Goal: Task Accomplishment & Management: Complete application form

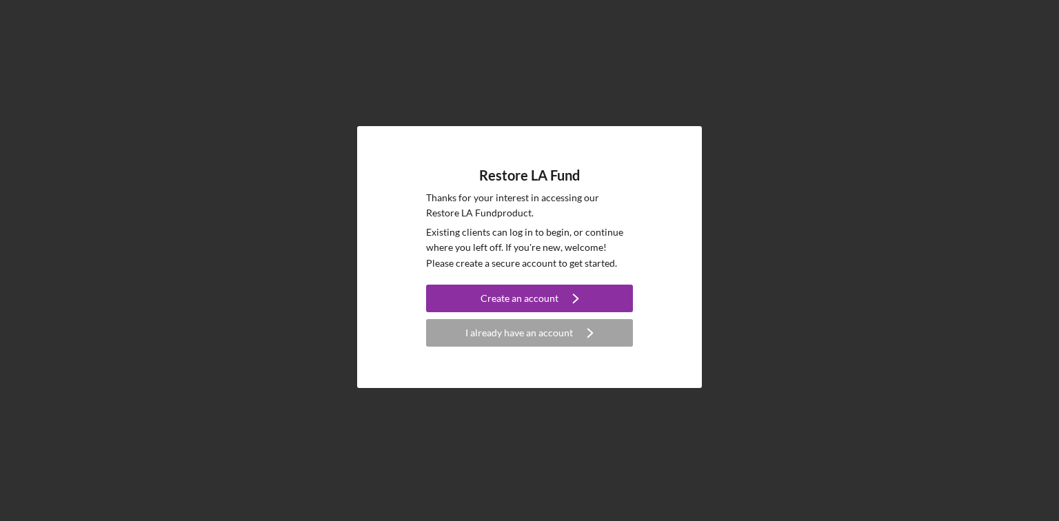
click at [550, 348] on div "Restore LA Fund Thanks for your interest in accessing our Restore LA Fund produ…" at bounding box center [529, 257] width 345 height 262
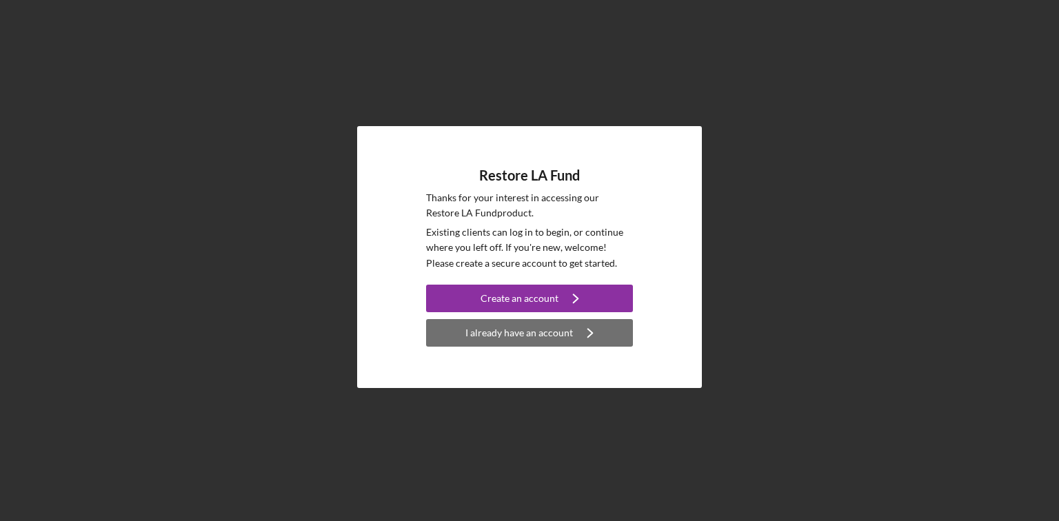
click at [554, 331] on div "I already have an account" at bounding box center [520, 333] width 108 height 28
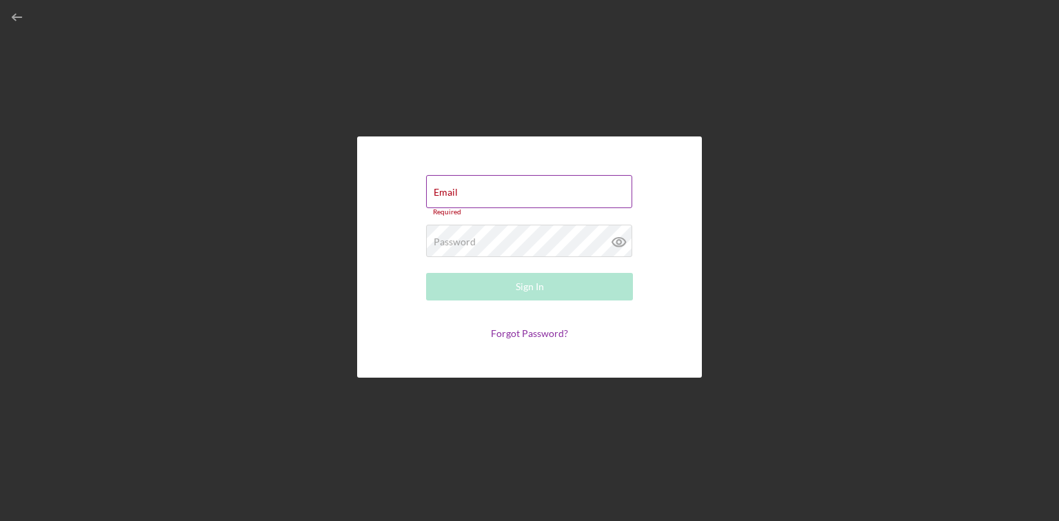
click at [502, 193] on div "Email Required" at bounding box center [529, 195] width 207 height 41
click at [488, 239] on div "Password Required" at bounding box center [529, 242] width 207 height 34
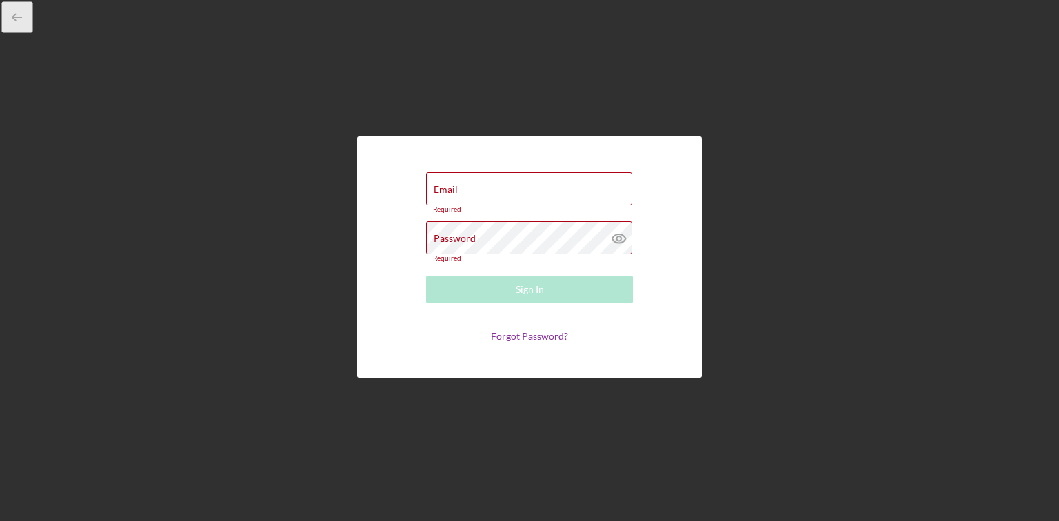
click at [17, 15] on icon "button" at bounding box center [17, 17] width 31 height 31
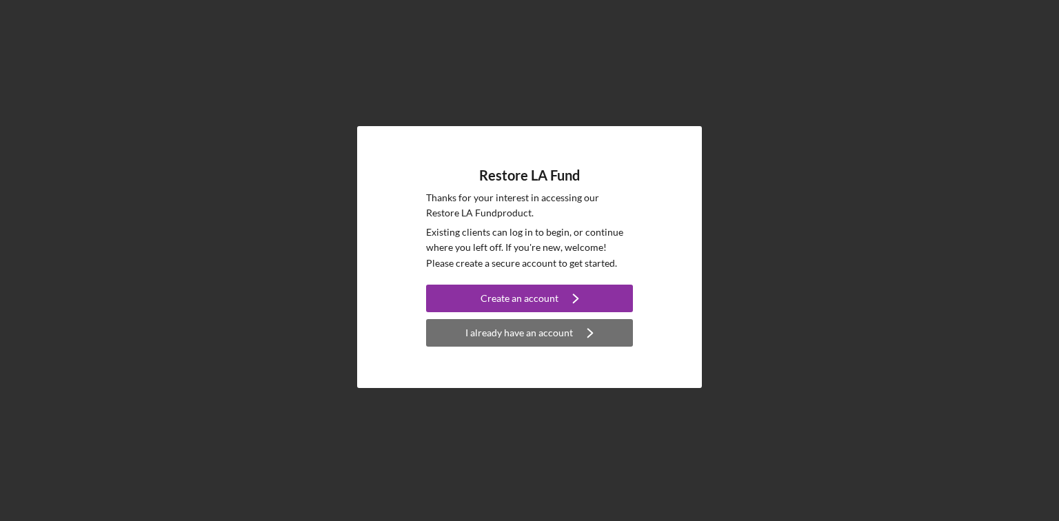
click at [583, 339] on icon "Icon/Navigate" at bounding box center [590, 333] width 34 height 34
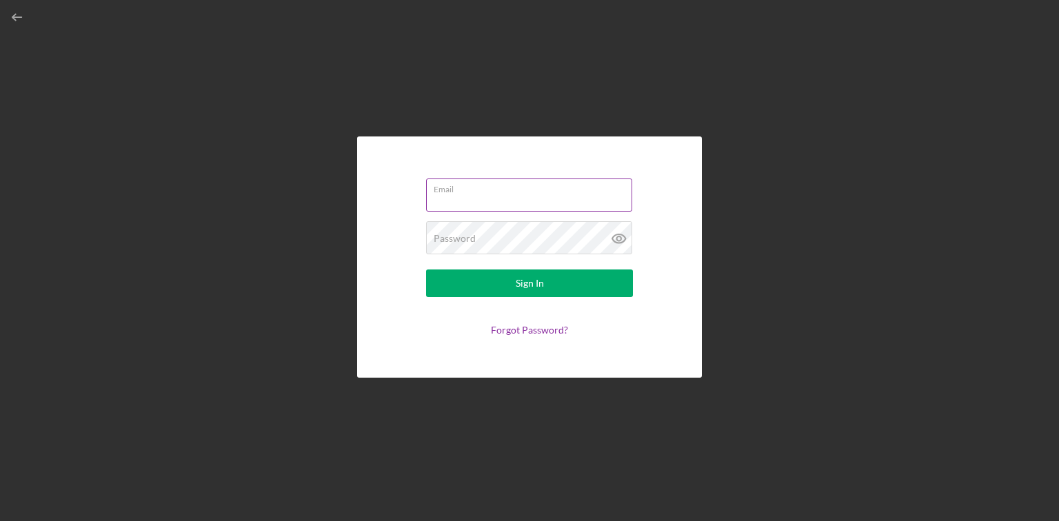
click at [491, 179] on label "Email" at bounding box center [533, 186] width 199 height 15
click at [491, 179] on input "Email" at bounding box center [529, 195] width 206 height 33
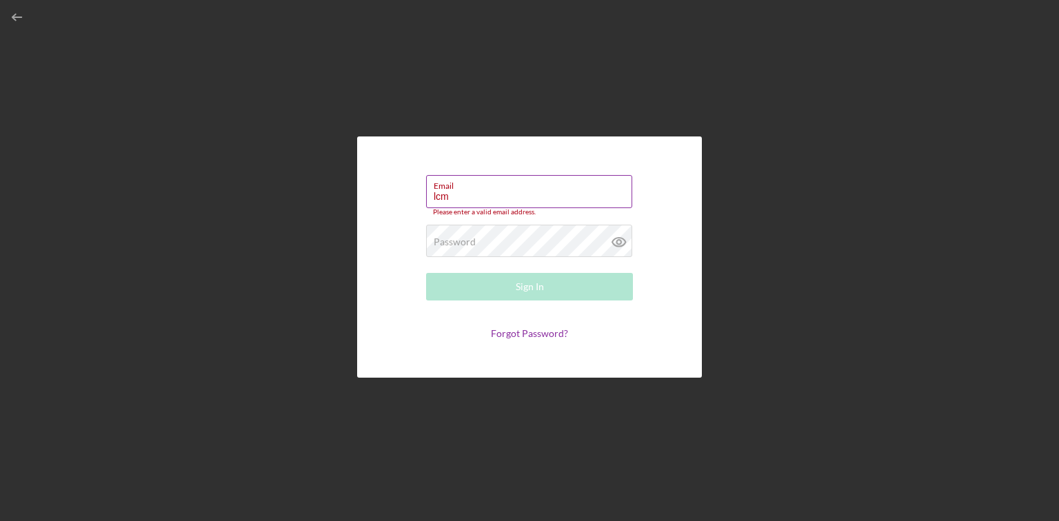
type input "[EMAIL_ADDRESS][DOMAIN_NAME]"
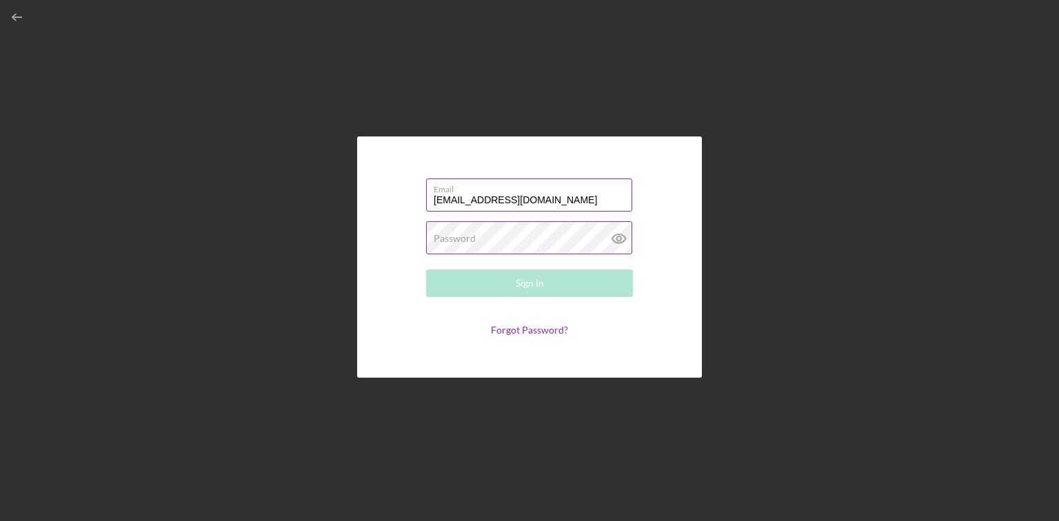
click at [470, 240] on label "Password" at bounding box center [455, 238] width 42 height 11
click at [426, 270] on button "Sign In" at bounding box center [529, 284] width 207 height 28
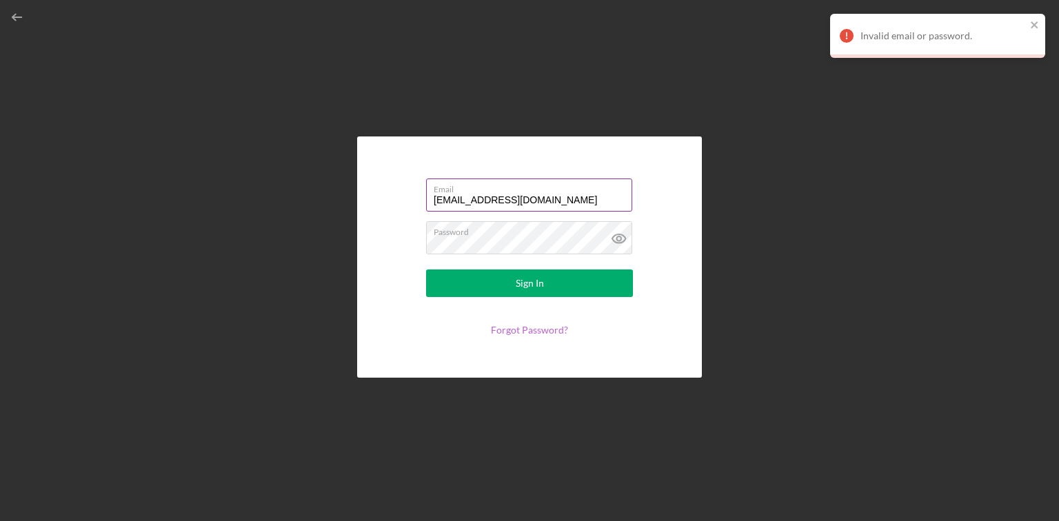
click at [530, 331] on link "Forgot Password?" at bounding box center [529, 330] width 77 height 12
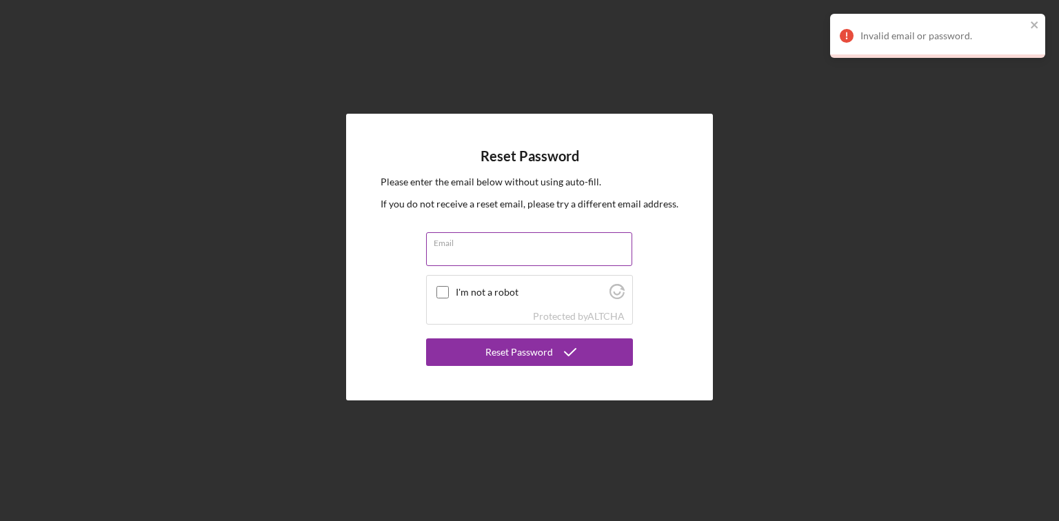
click at [504, 248] on div "Email" at bounding box center [529, 249] width 207 height 34
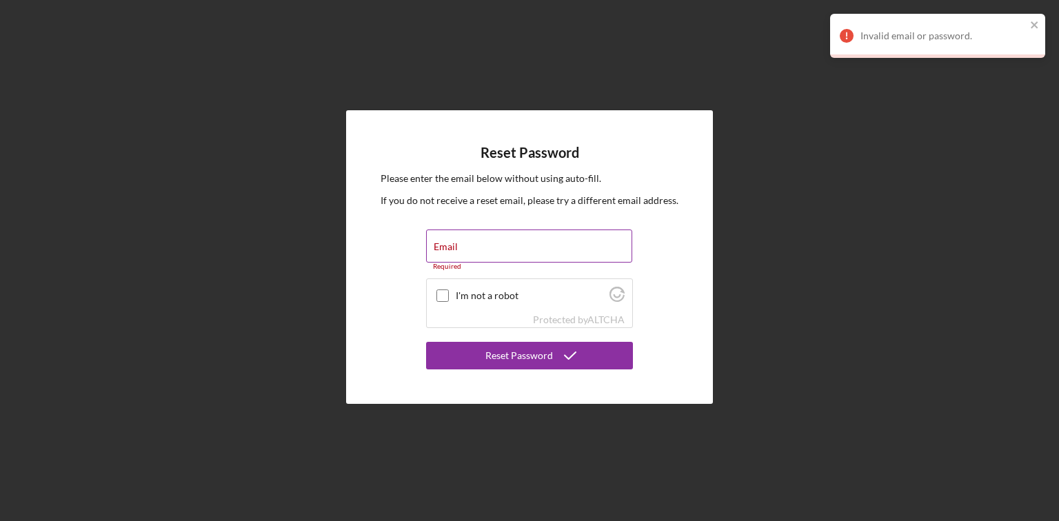
click at [504, 248] on input "Email" at bounding box center [529, 246] width 206 height 33
type input "[EMAIL_ADDRESS][DOMAIN_NAME]"
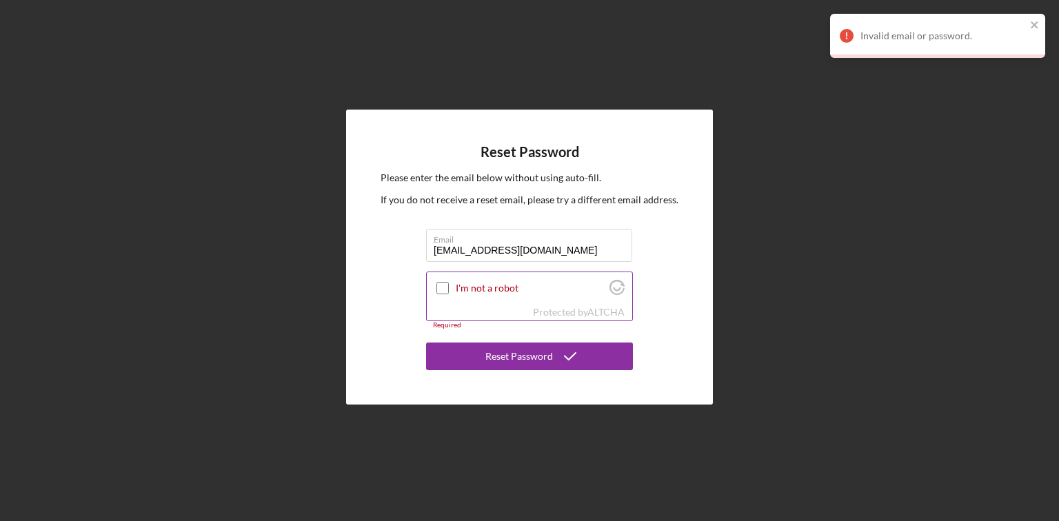
click at [440, 290] on input "I'm not a robot" at bounding box center [443, 288] width 12 height 12
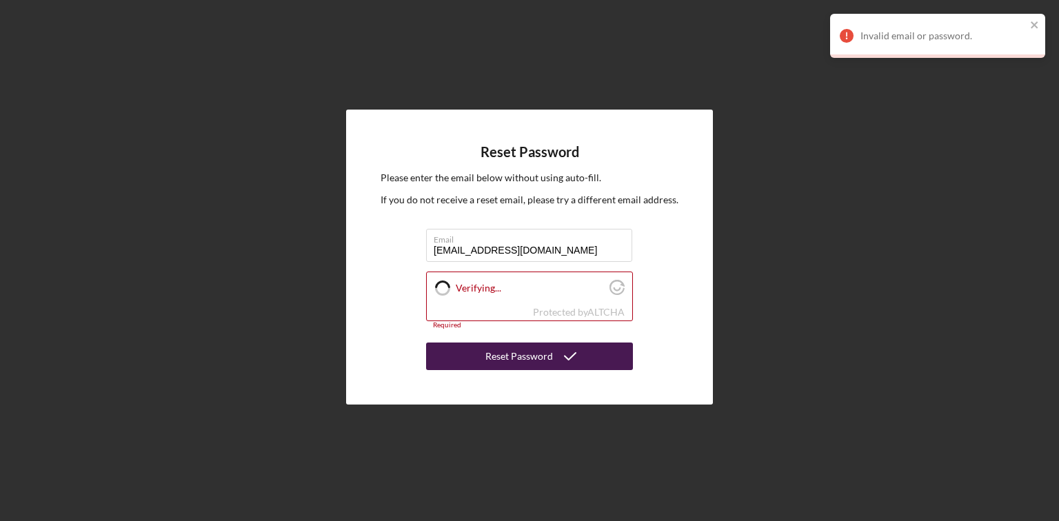
checkbox input "true"
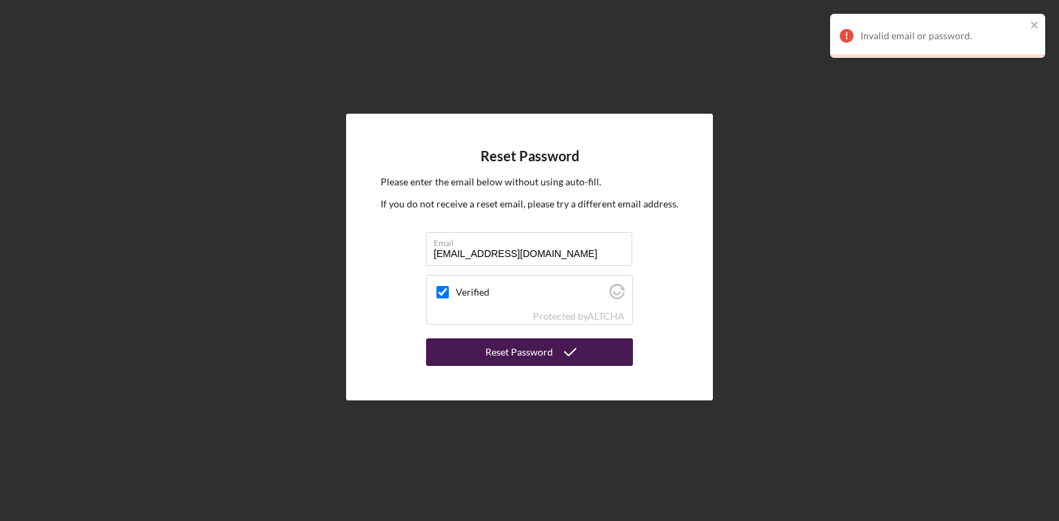
click at [516, 356] on div "Reset Password" at bounding box center [520, 353] width 68 height 28
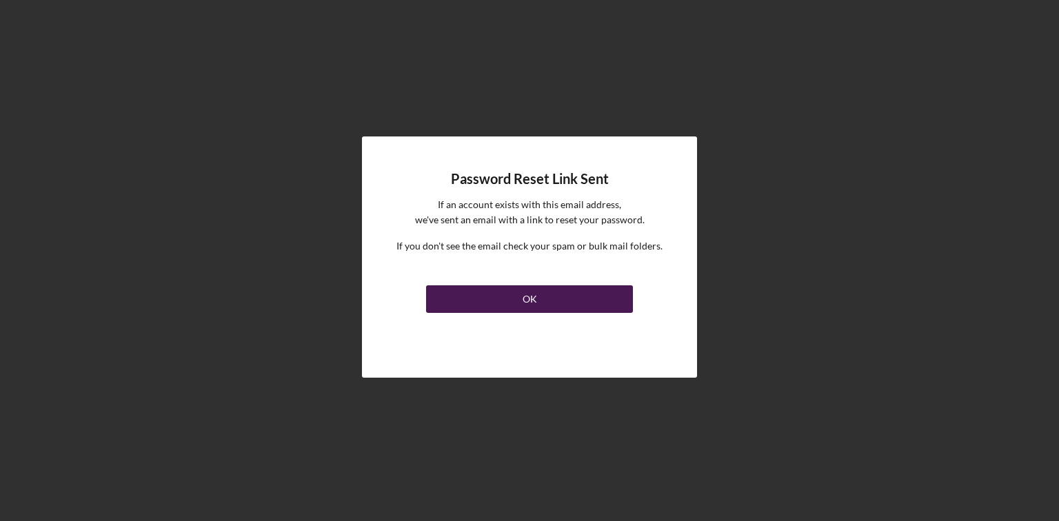
click at [543, 305] on button "OK" at bounding box center [529, 300] width 207 height 28
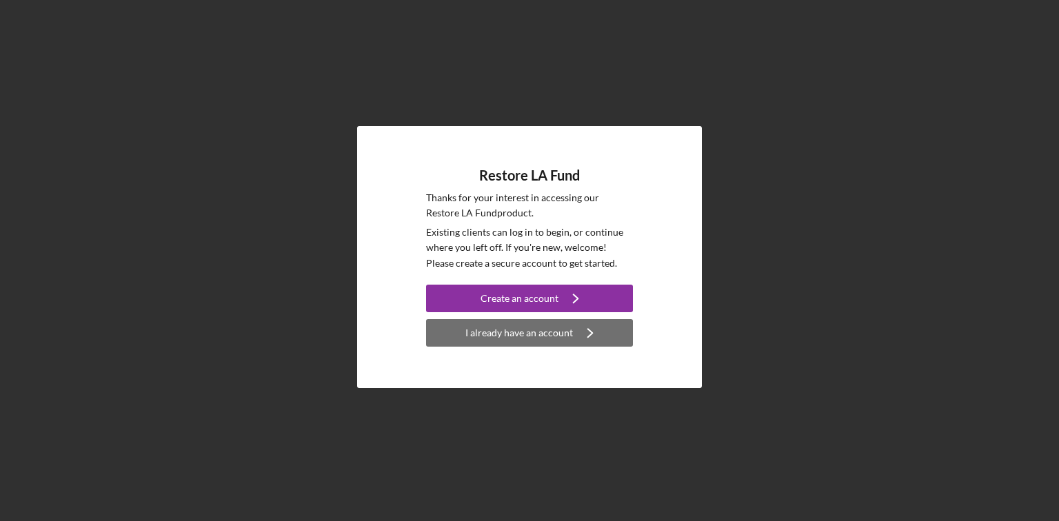
click at [550, 340] on div "I already have an account" at bounding box center [520, 333] width 108 height 28
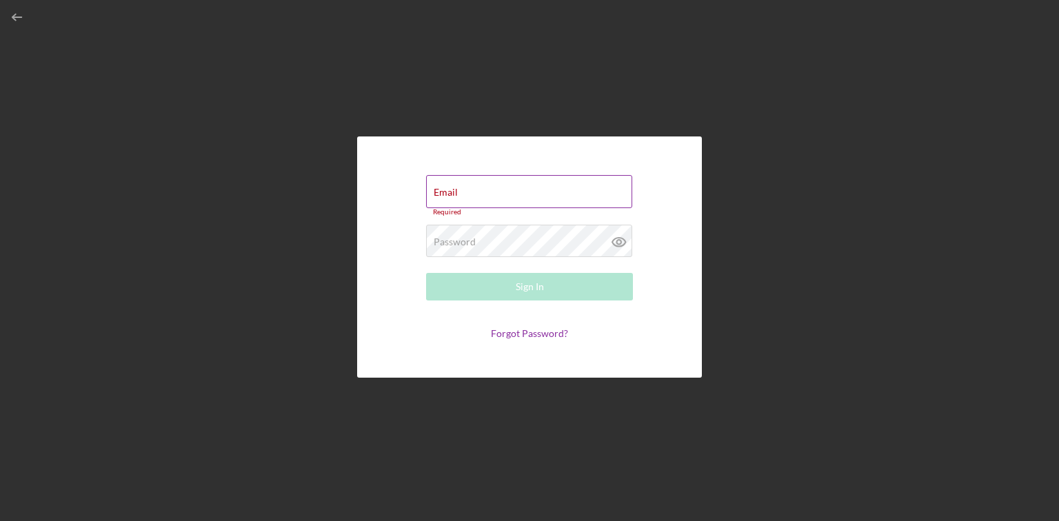
click at [486, 183] on div "Email Required" at bounding box center [529, 195] width 207 height 41
click at [530, 186] on div "Email Required" at bounding box center [529, 195] width 207 height 41
type input "[EMAIL_ADDRESS][DOMAIN_NAME]"
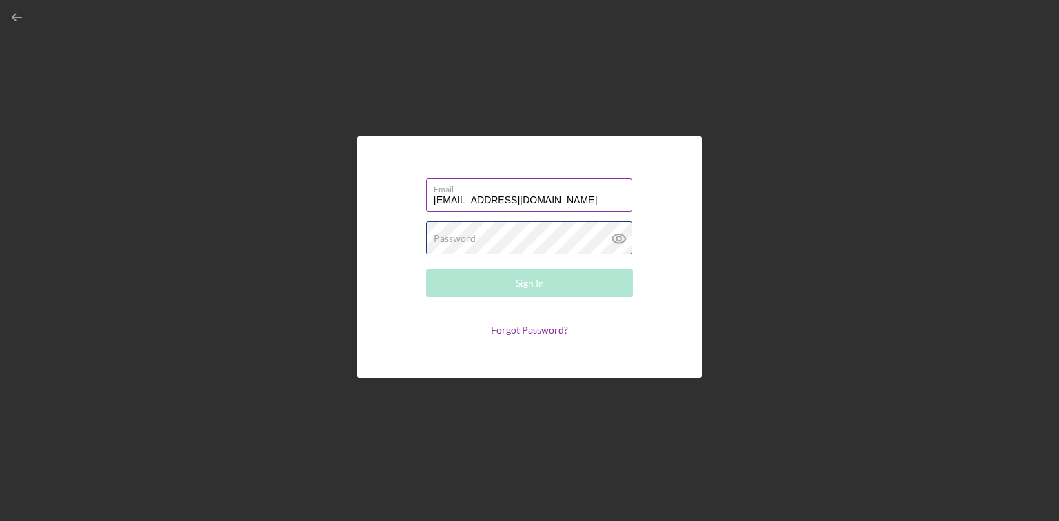
click at [491, 228] on div "Password Required" at bounding box center [529, 238] width 207 height 34
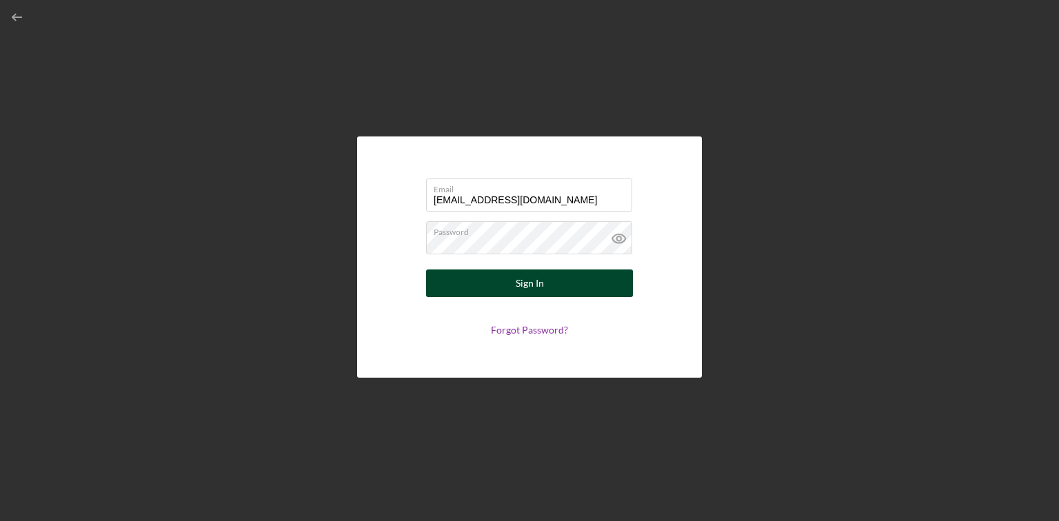
click at [515, 275] on button "Sign In" at bounding box center [529, 284] width 207 height 28
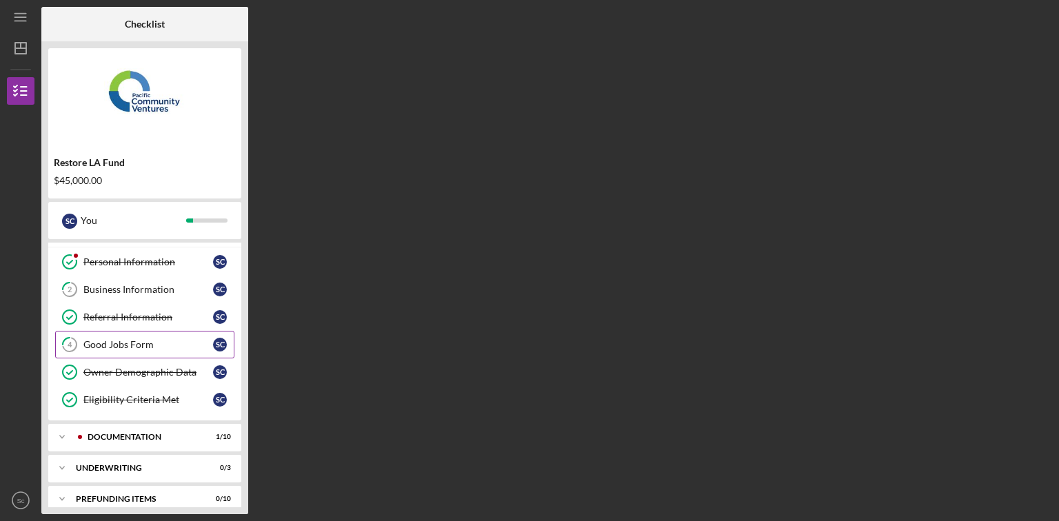
scroll to position [34, 0]
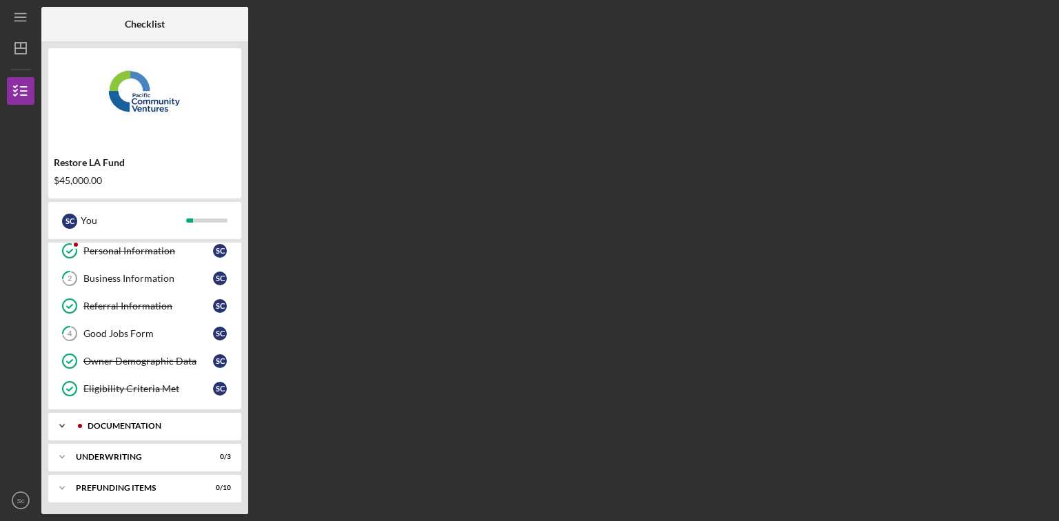
click at [166, 428] on div "Icon/Expander Documentation 1 / 10" at bounding box center [144, 426] width 193 height 28
click at [134, 326] on link "4 Good Jobs Form S c" at bounding box center [144, 334] width 179 height 28
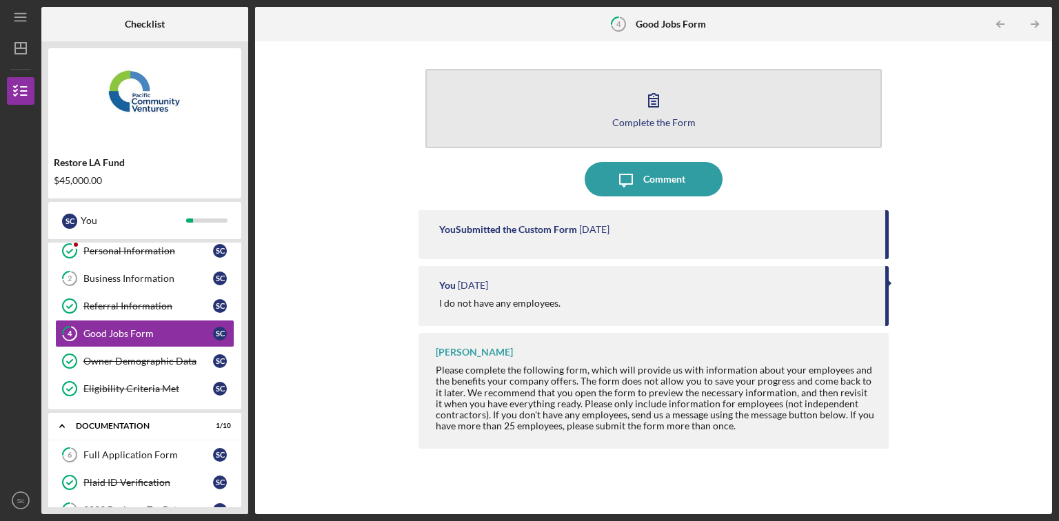
click at [670, 106] on button "Complete the Form Form" at bounding box center [654, 108] width 457 height 79
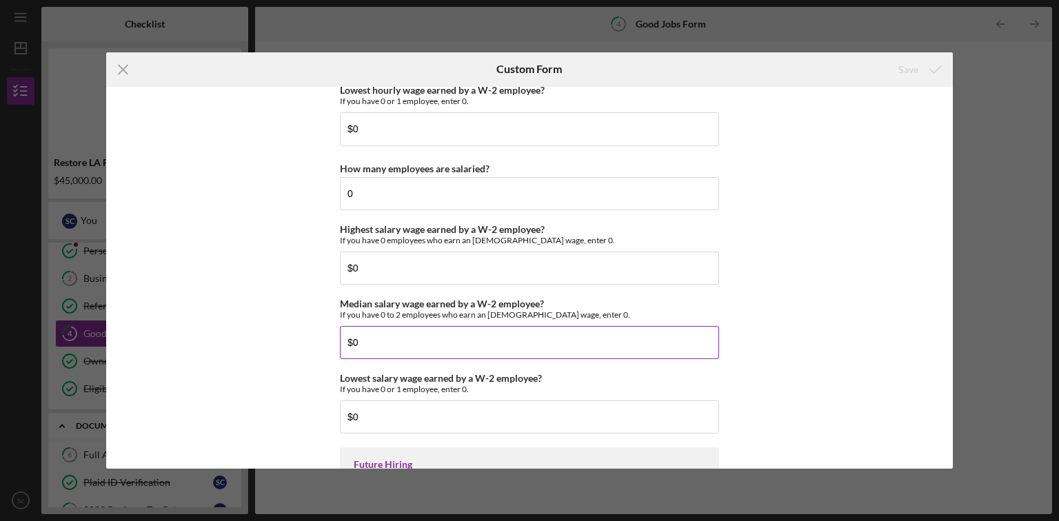
scroll to position [3087, 0]
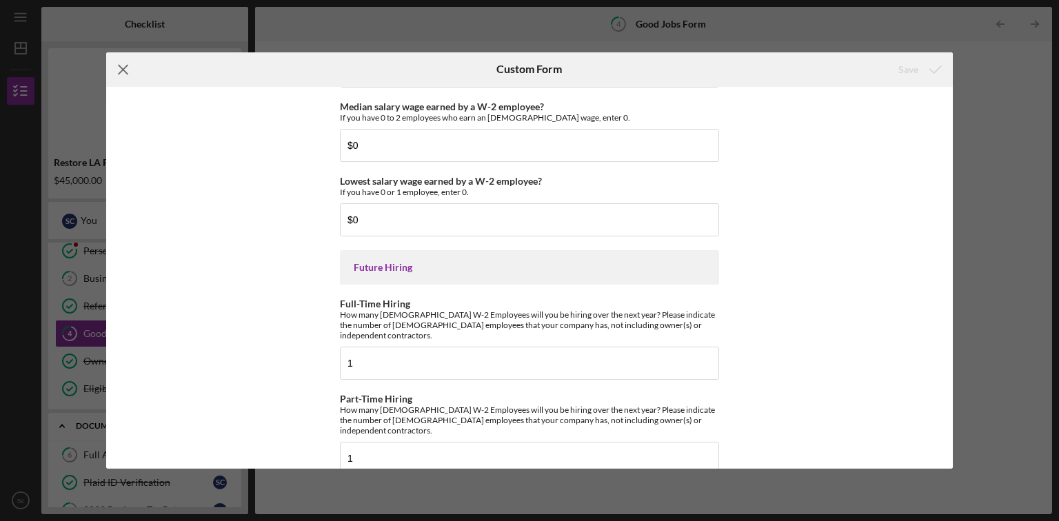
click at [110, 66] on icon "Icon/Menu Close" at bounding box center [123, 69] width 34 height 34
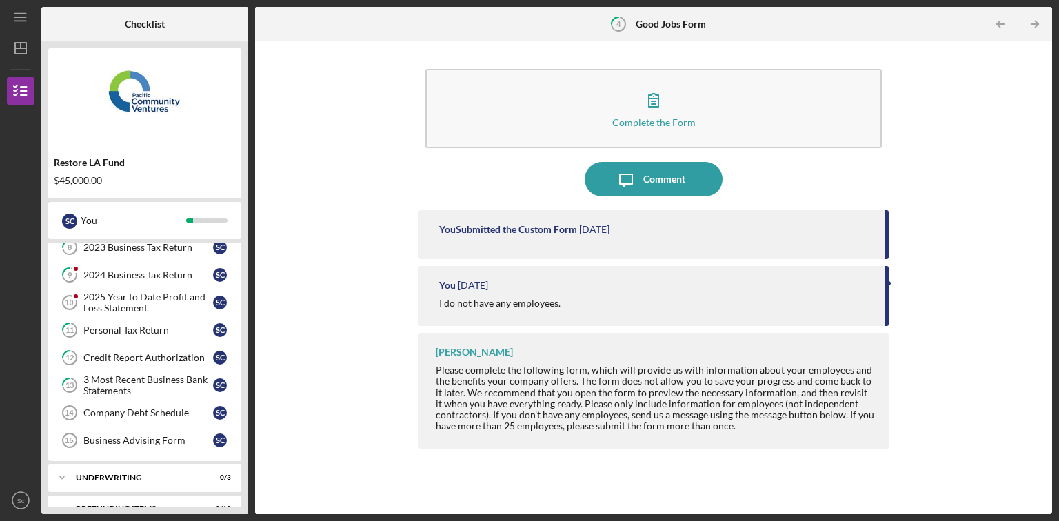
scroll to position [310, 0]
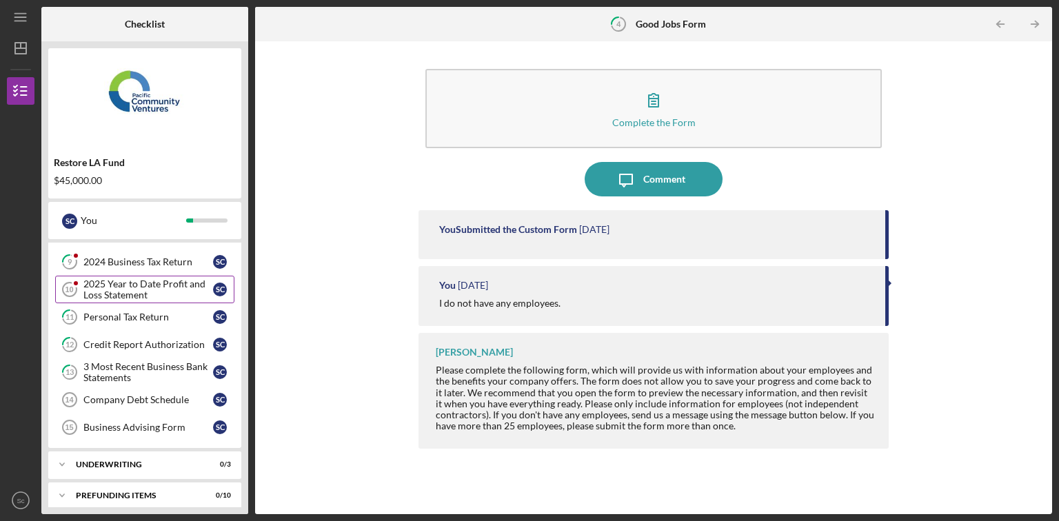
click at [137, 289] on div "2025 Year to Date Profit and Loss Statement" at bounding box center [148, 290] width 130 height 22
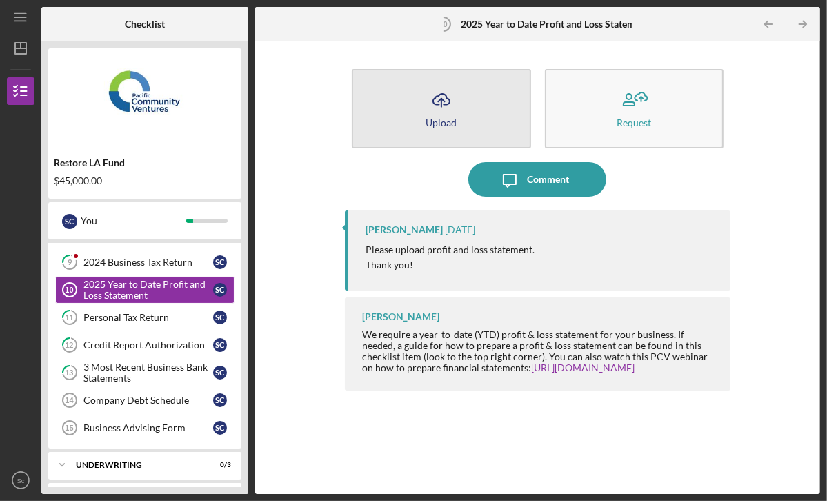
click at [456, 97] on icon "Icon/Upload" at bounding box center [441, 100] width 34 height 34
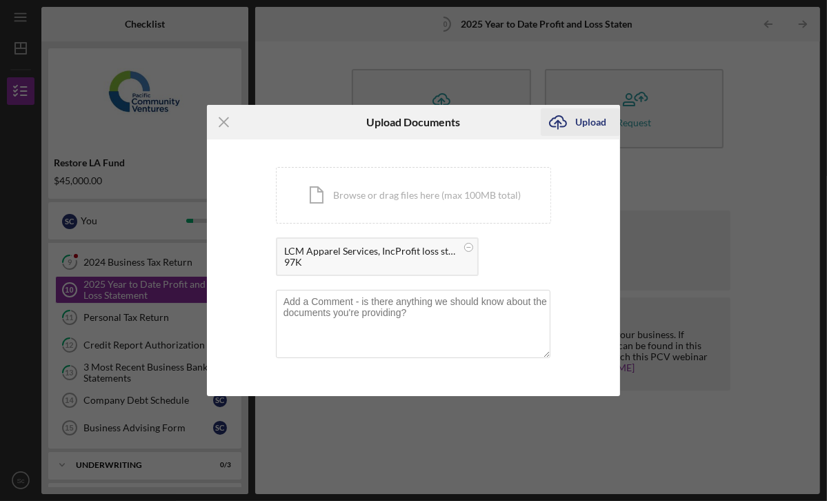
click at [601, 127] on div "Upload" at bounding box center [590, 122] width 31 height 28
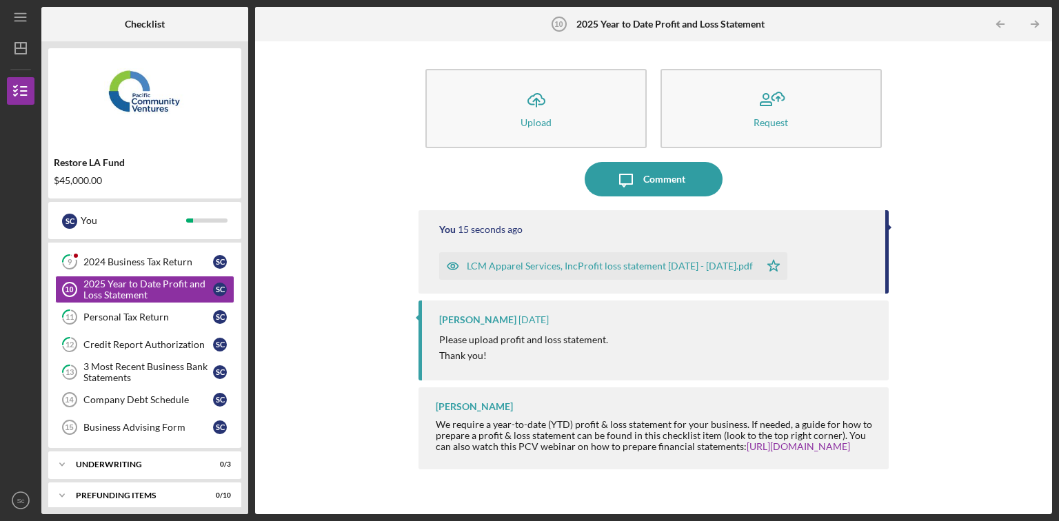
click at [323, 373] on div "Icon/Upload Upload Request Icon/Message Comment You 15 seconds ago LCM Apparel …" at bounding box center [654, 277] width 784 height 459
click at [624, 179] on icon "Icon/Message" at bounding box center [626, 179] width 34 height 34
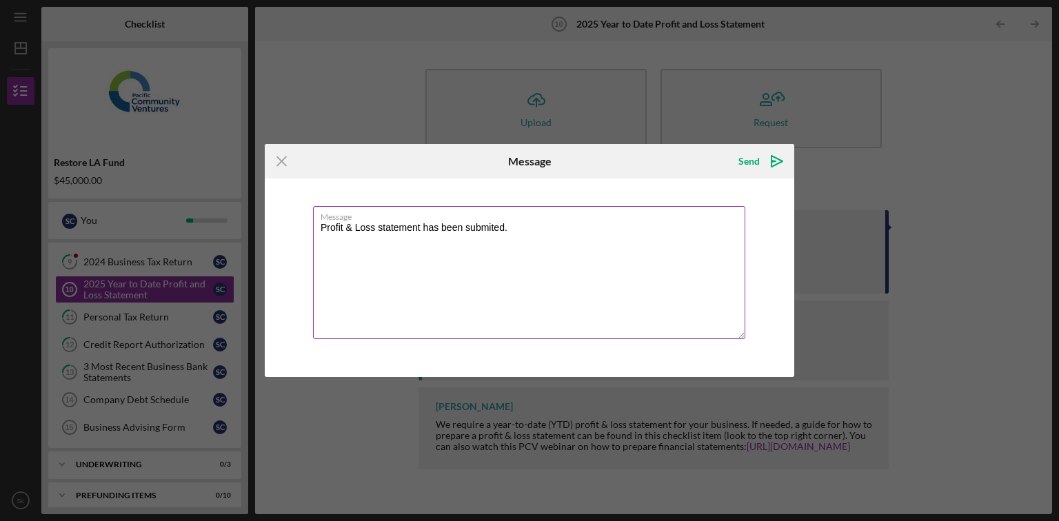
click at [493, 224] on textarea "Profit & Loss statement has been submited." at bounding box center [529, 272] width 432 height 133
click at [578, 255] on textarea "Profit & Loss statement has been submitted." at bounding box center [529, 272] width 432 height 133
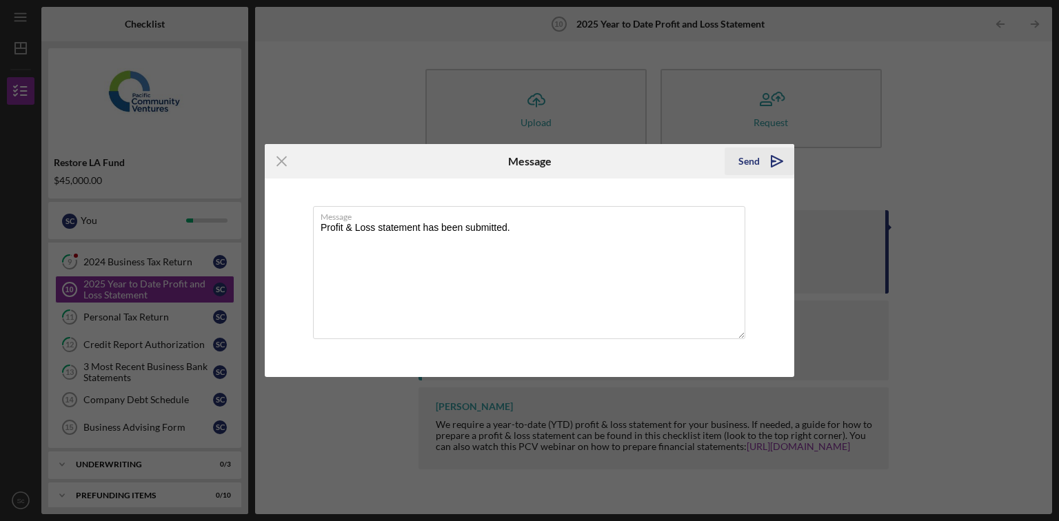
type textarea "Profit & Loss statement has been submitted."
click at [780, 157] on icon "Icon/icon-invite-send" at bounding box center [777, 161] width 34 height 34
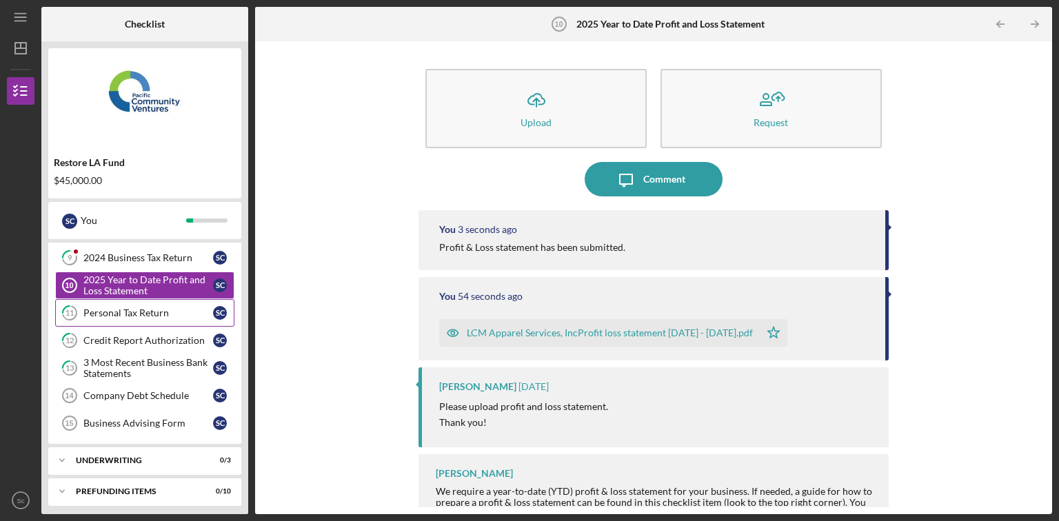
scroll to position [315, 0]
click at [116, 487] on div "Prefunding Items" at bounding box center [150, 491] width 148 height 8
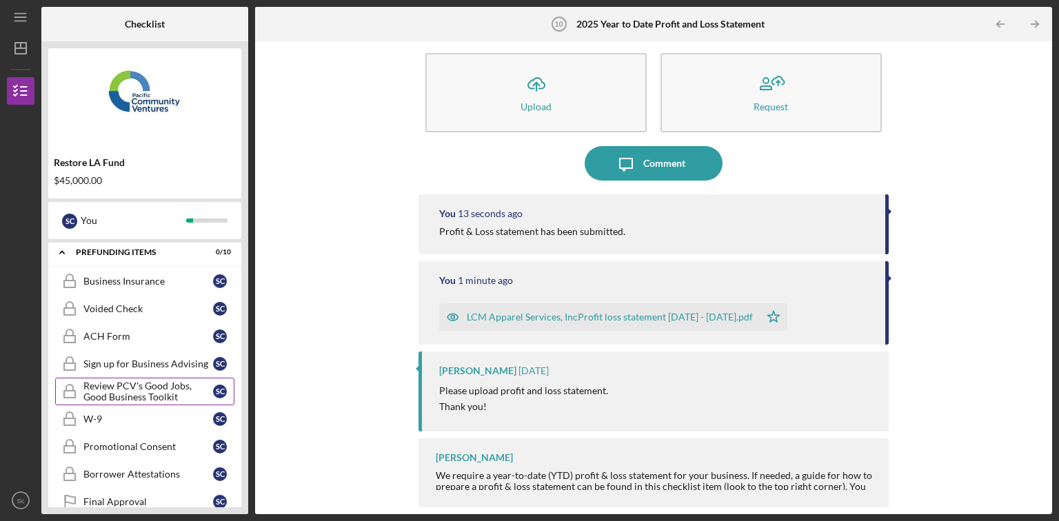
scroll to position [264, 0]
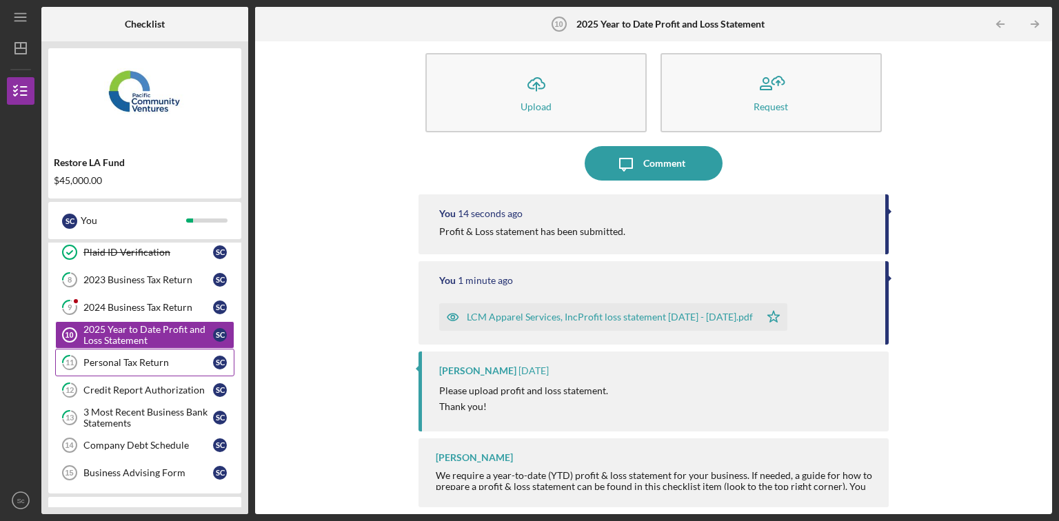
click at [84, 361] on div "Personal Tax Return" at bounding box center [148, 362] width 130 height 11
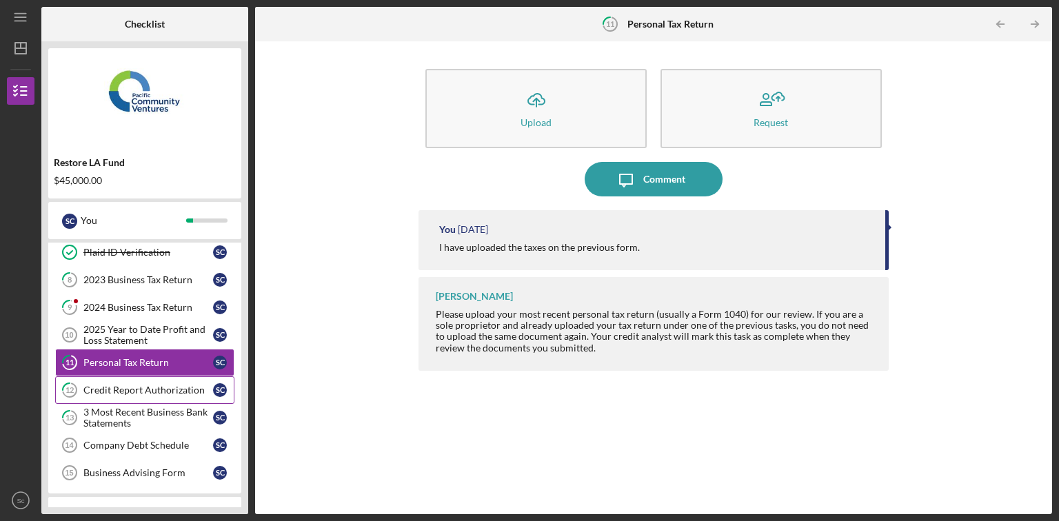
click at [154, 378] on link "12 Credit Report Authorization S c" at bounding box center [144, 391] width 179 height 28
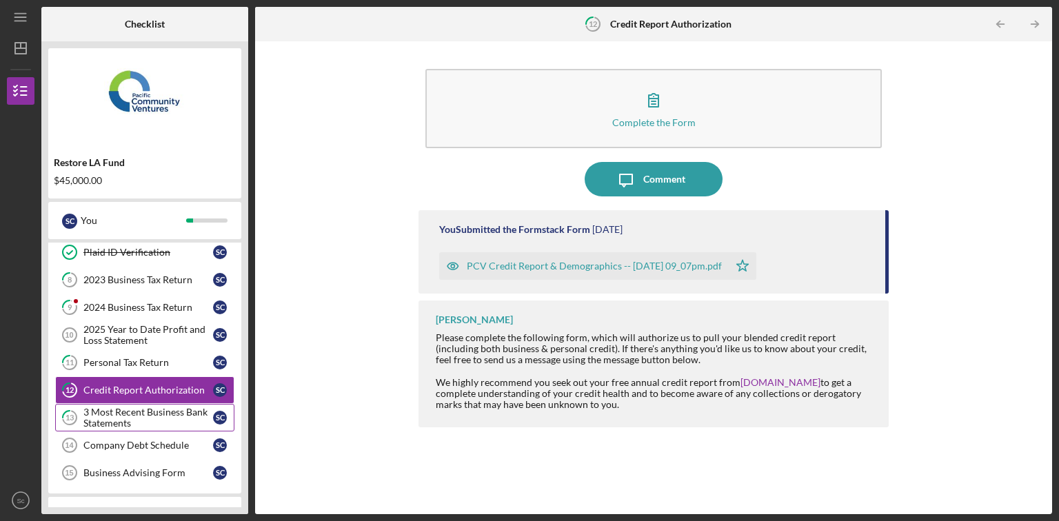
click at [146, 411] on div "3 Most Recent Business Bank Statements" at bounding box center [148, 418] width 130 height 22
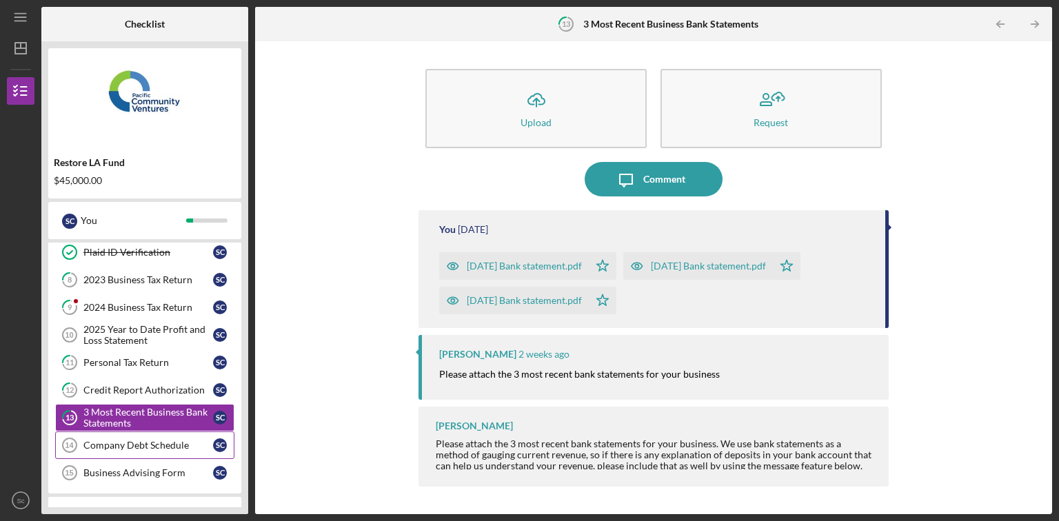
click at [167, 434] on link "Company Debt Schedule 14 Company Debt Schedule S c" at bounding box center [144, 446] width 179 height 28
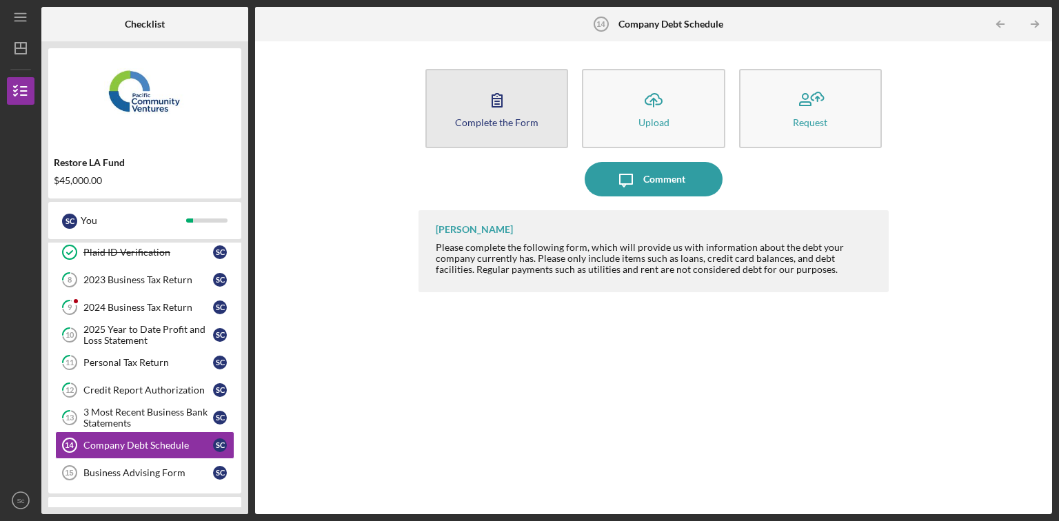
click at [488, 109] on icon "button" at bounding box center [497, 100] width 34 height 34
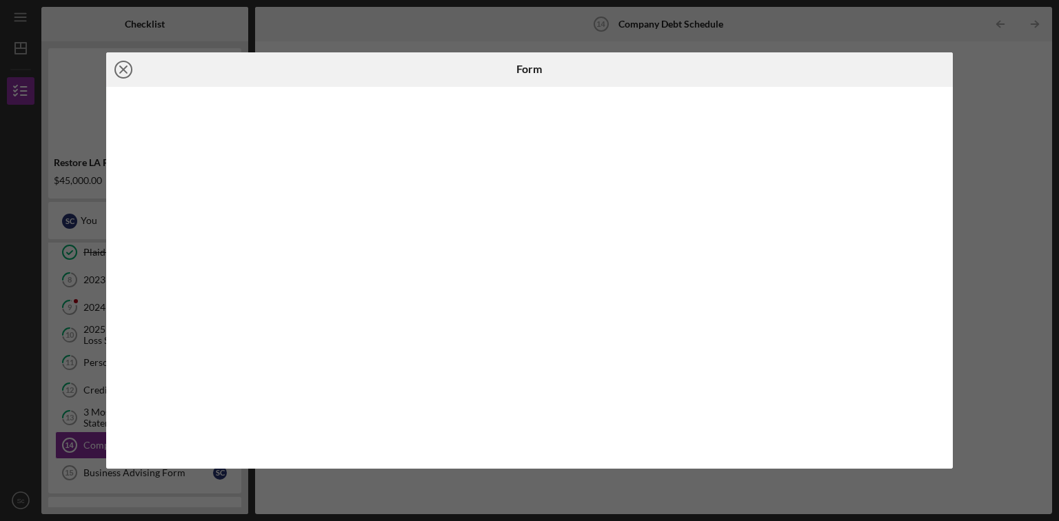
click at [123, 68] on line at bounding box center [123, 69] width 7 height 7
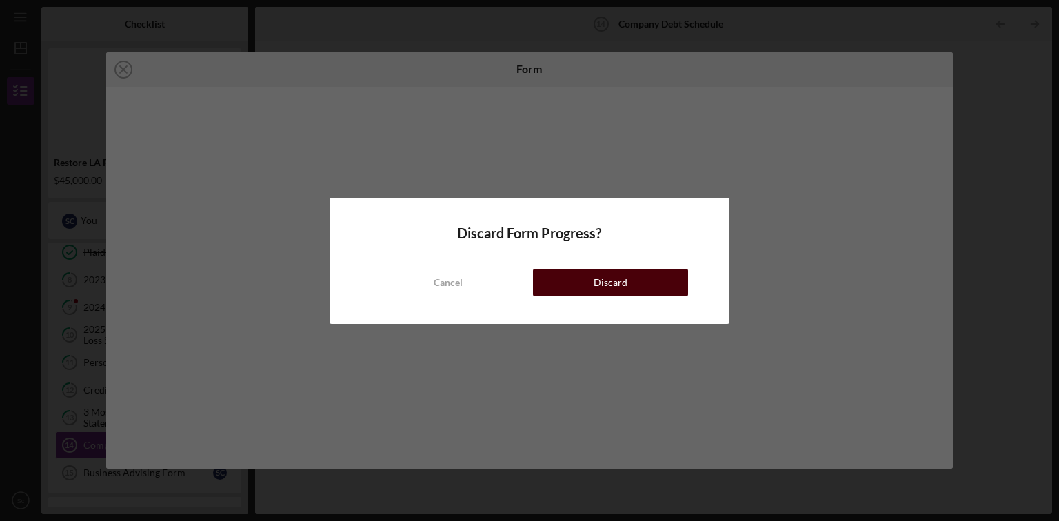
click at [607, 276] on div "Discard" at bounding box center [611, 283] width 34 height 28
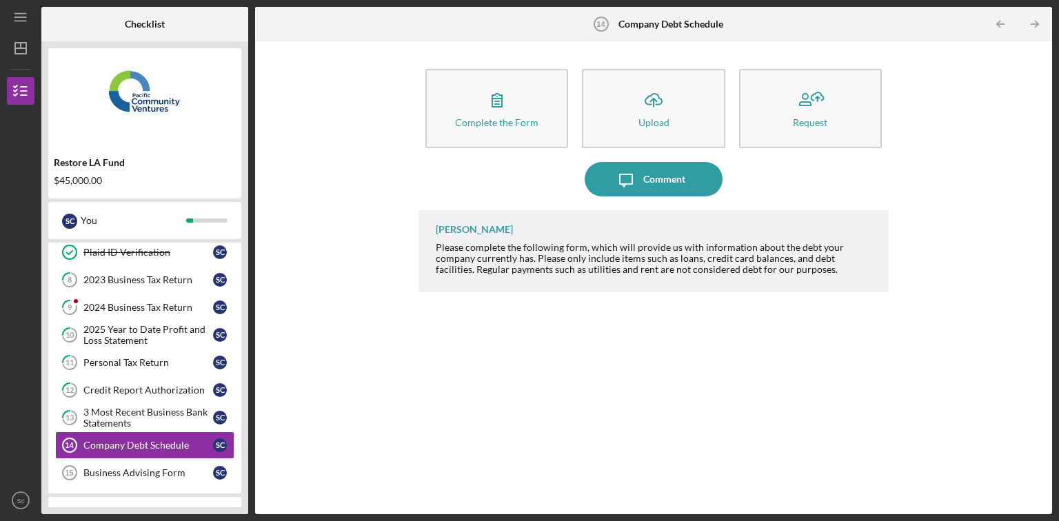
click at [321, 172] on div "Complete the Form Form Icon/Upload Upload Request Icon/Message Comment Lameisha…" at bounding box center [654, 277] width 784 height 459
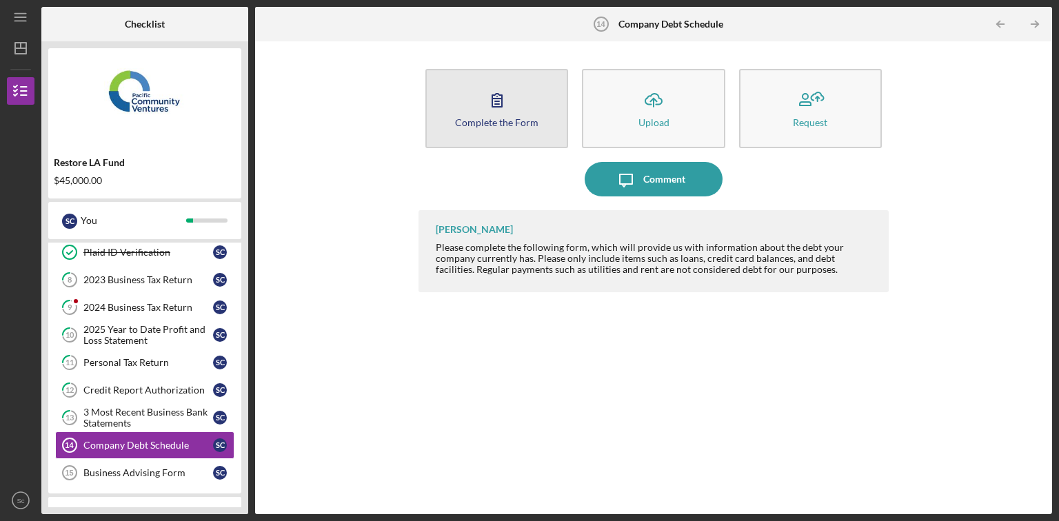
click at [522, 114] on button "Complete the Form Form" at bounding box center [497, 108] width 143 height 79
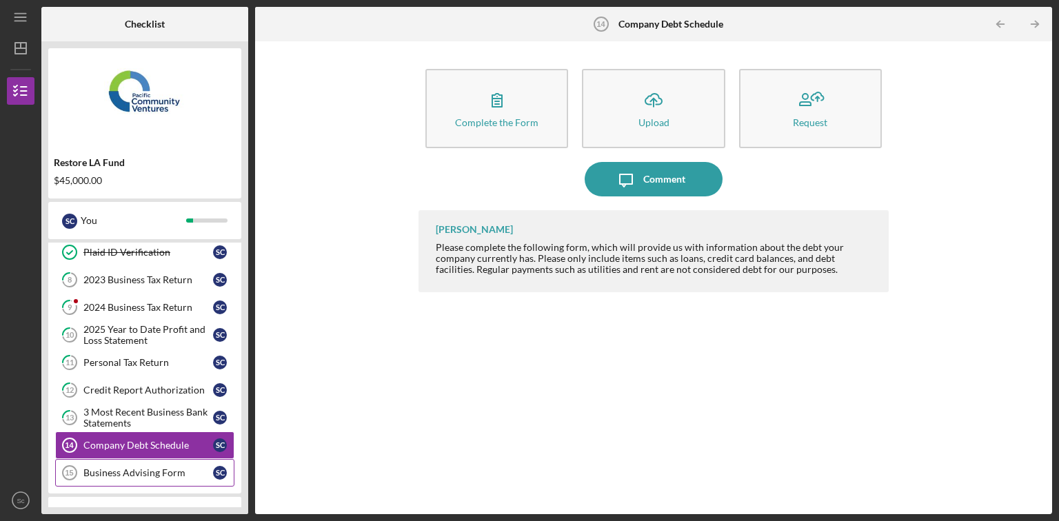
click at [139, 469] on div "Business Advising Form" at bounding box center [148, 473] width 130 height 11
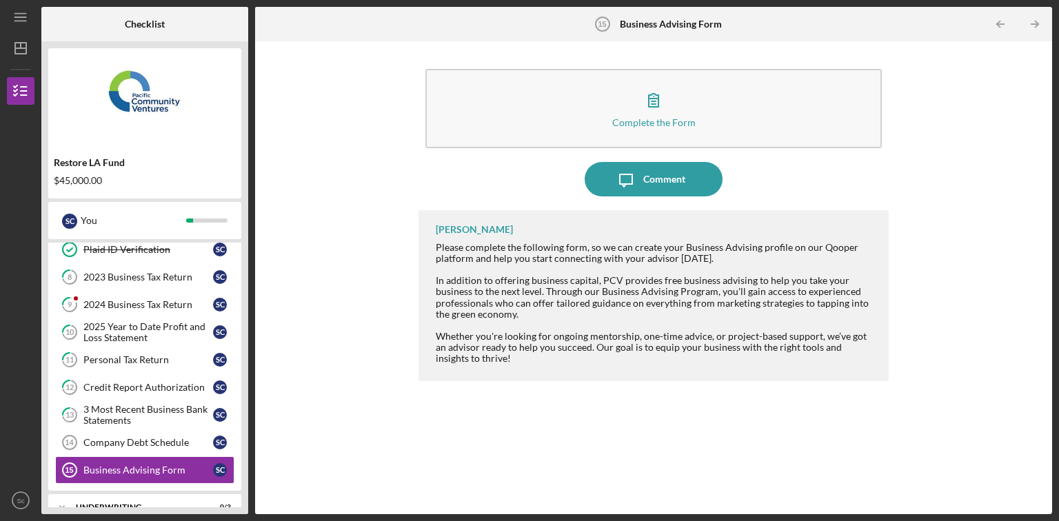
scroll to position [264, 0]
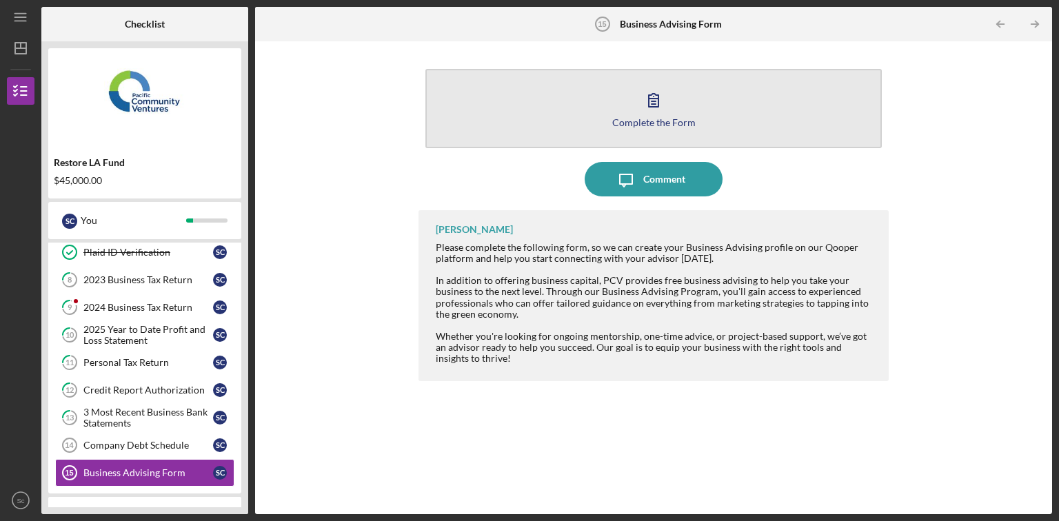
click at [618, 119] on div "Complete the Form" at bounding box center [653, 122] width 83 height 10
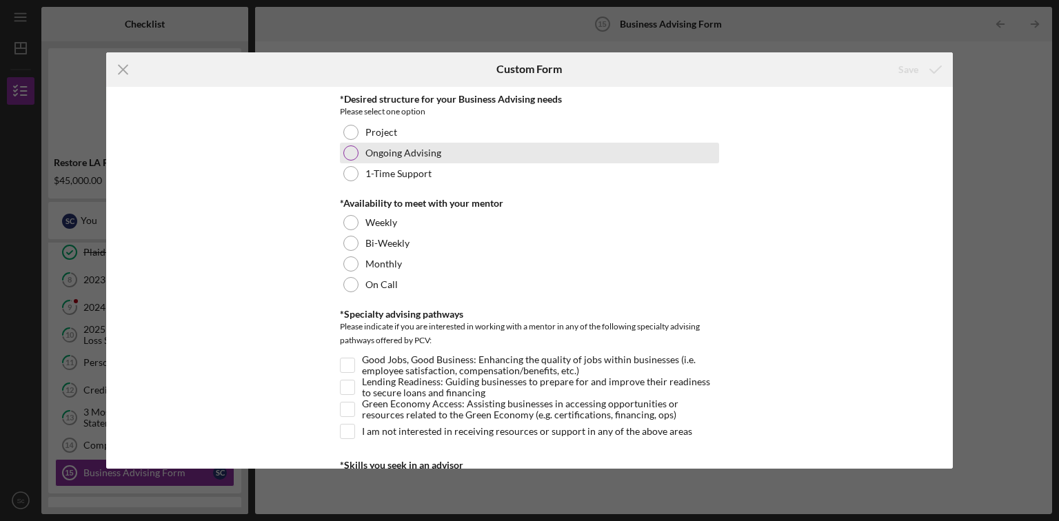
click at [344, 152] on div at bounding box center [350, 153] width 15 height 15
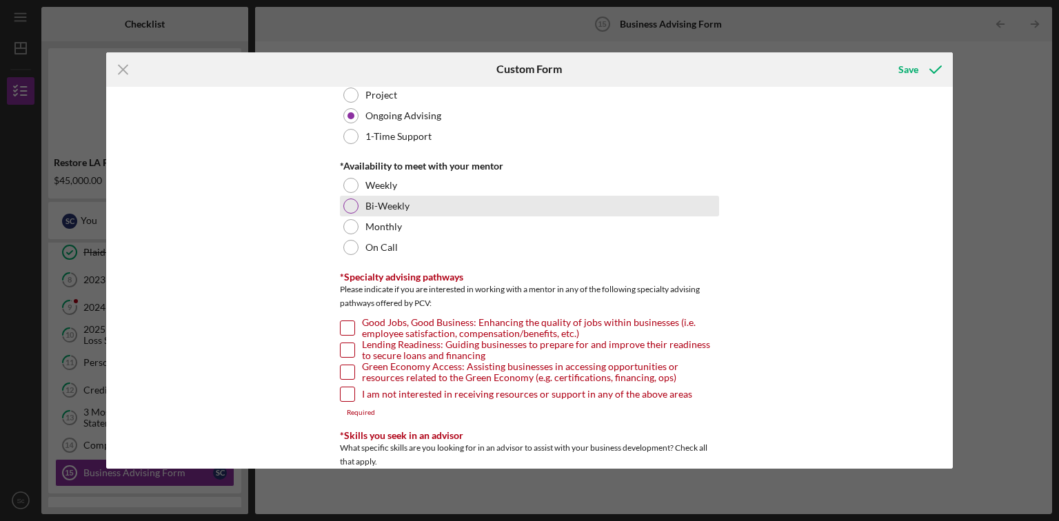
scroll to position [110, 0]
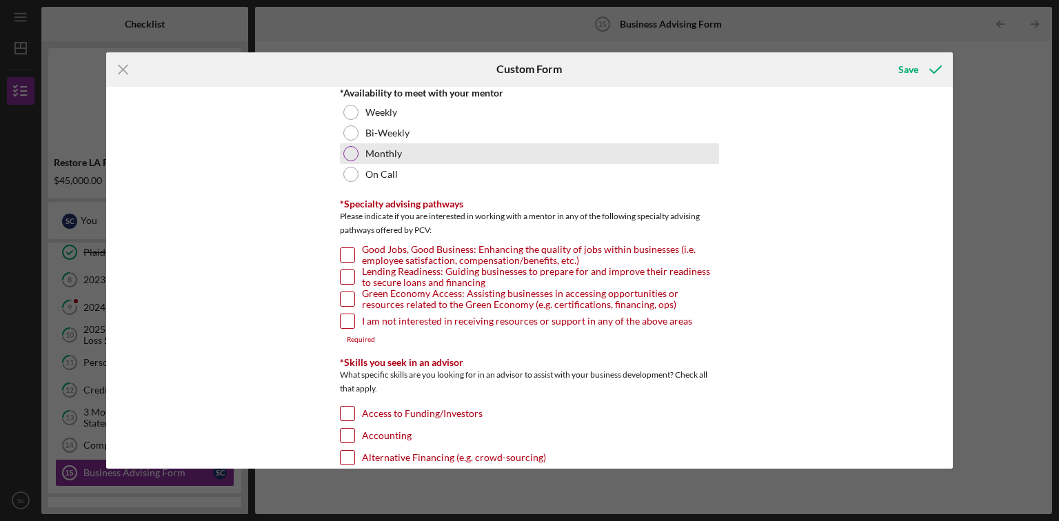
click at [350, 149] on div at bounding box center [350, 153] width 15 height 15
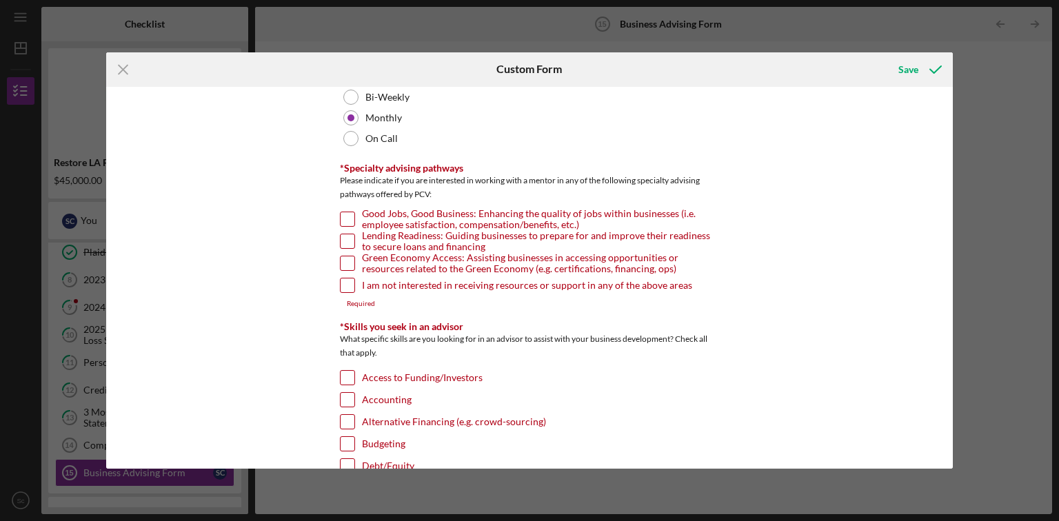
scroll to position [166, 0]
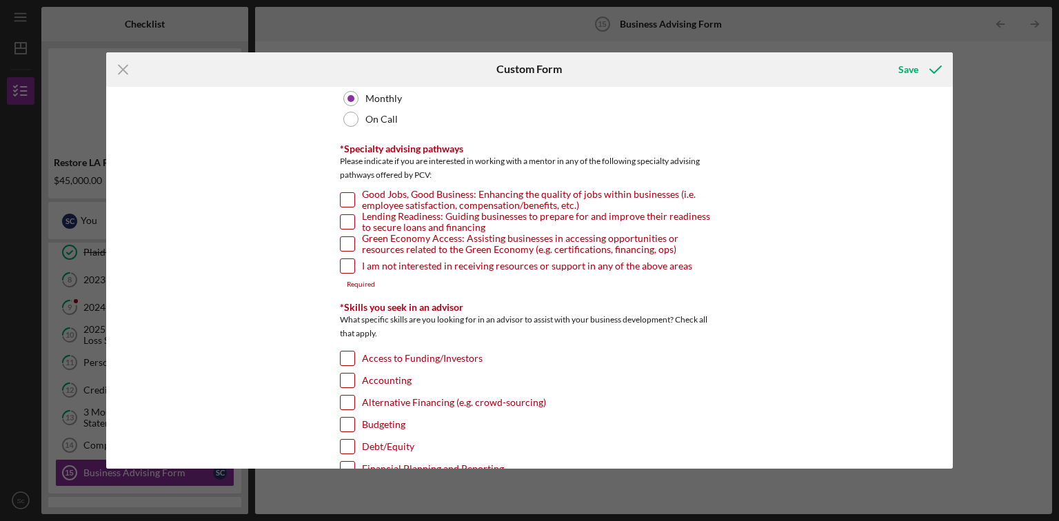
click at [346, 216] on input "Lending Readiness: Guiding businesses to prepare for and improve their readines…" at bounding box center [348, 222] width 14 height 14
checkbox input "true"
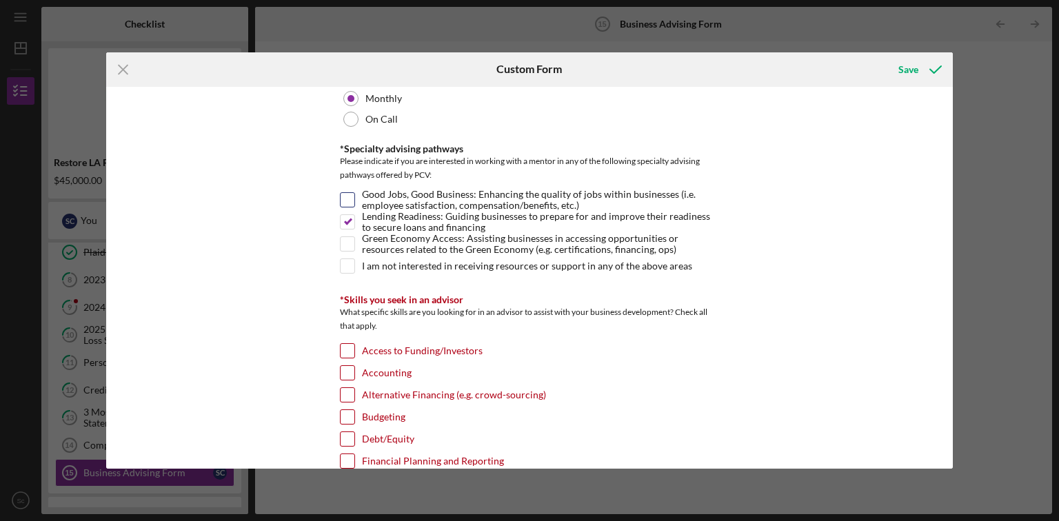
click at [348, 200] on input "Good Jobs, Good Business: Enhancing the quality of jobs within businesses (i.e.…" at bounding box center [348, 200] width 14 height 14
checkbox input "true"
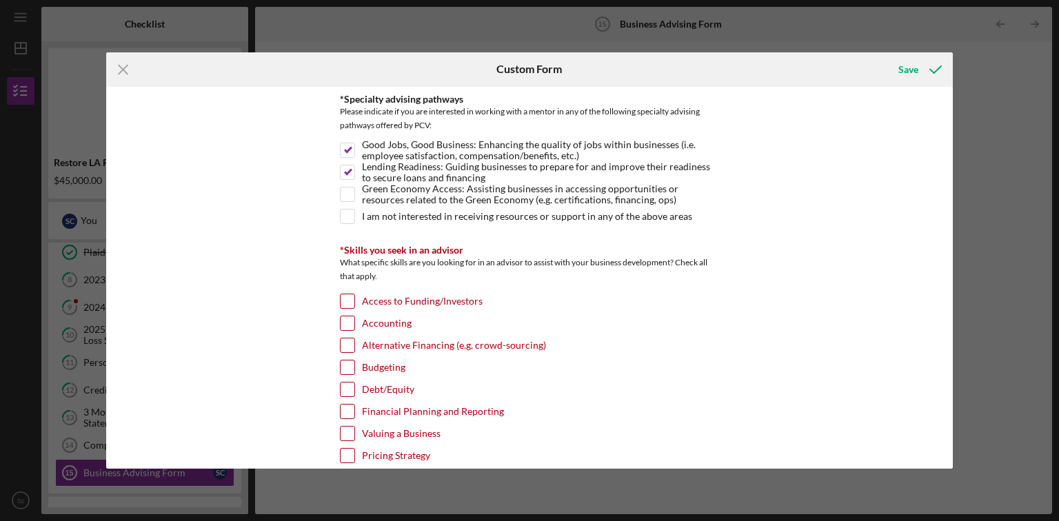
scroll to position [331, 0]
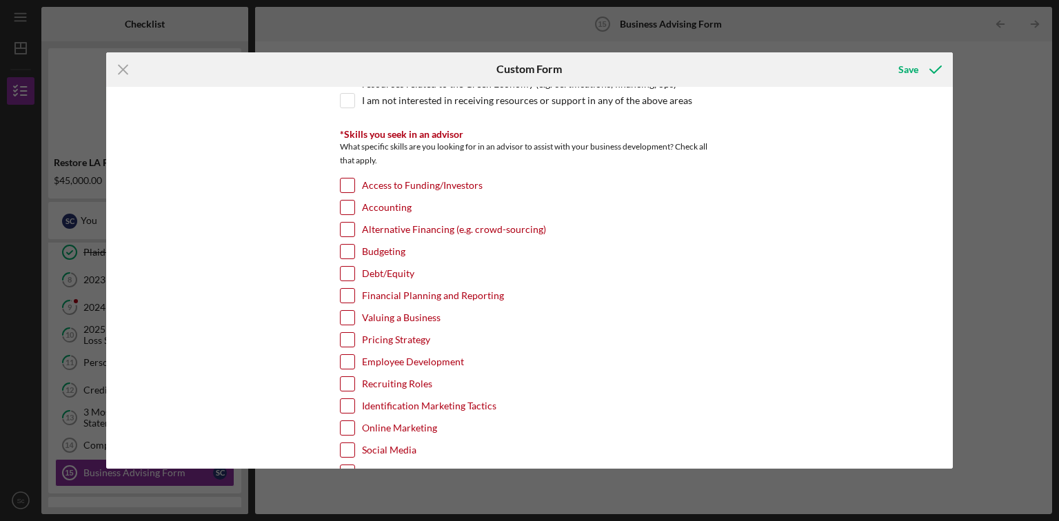
click at [343, 183] on input "Access to Funding/Investors" at bounding box center [348, 186] width 14 height 14
checkbox input "true"
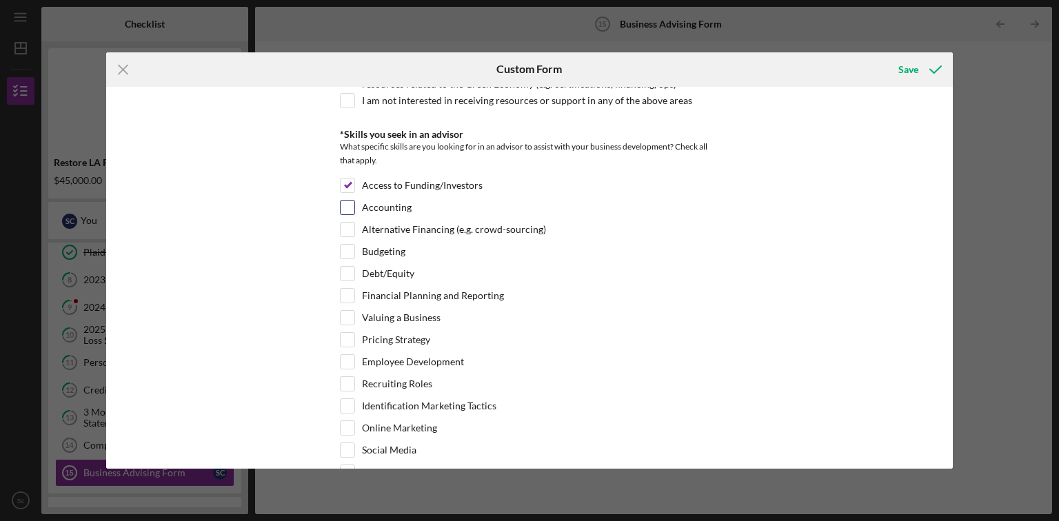
click at [348, 209] on input "Accounting" at bounding box center [348, 208] width 14 height 14
checkbox input "true"
click at [354, 292] on div "Financial Planning and Reporting" at bounding box center [529, 299] width 379 height 22
click at [350, 292] on input "Financial Planning and Reporting" at bounding box center [348, 296] width 14 height 14
checkbox input "true"
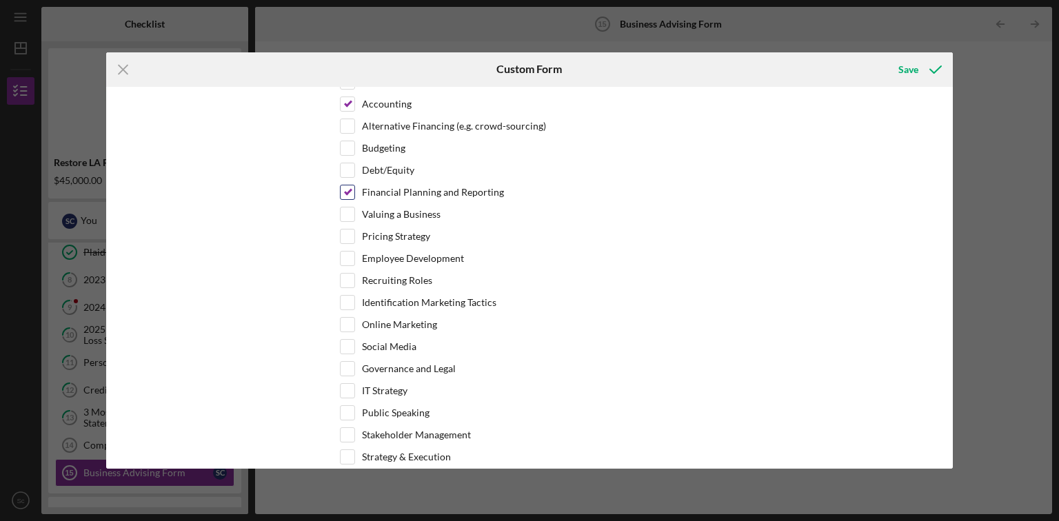
scroll to position [441, 0]
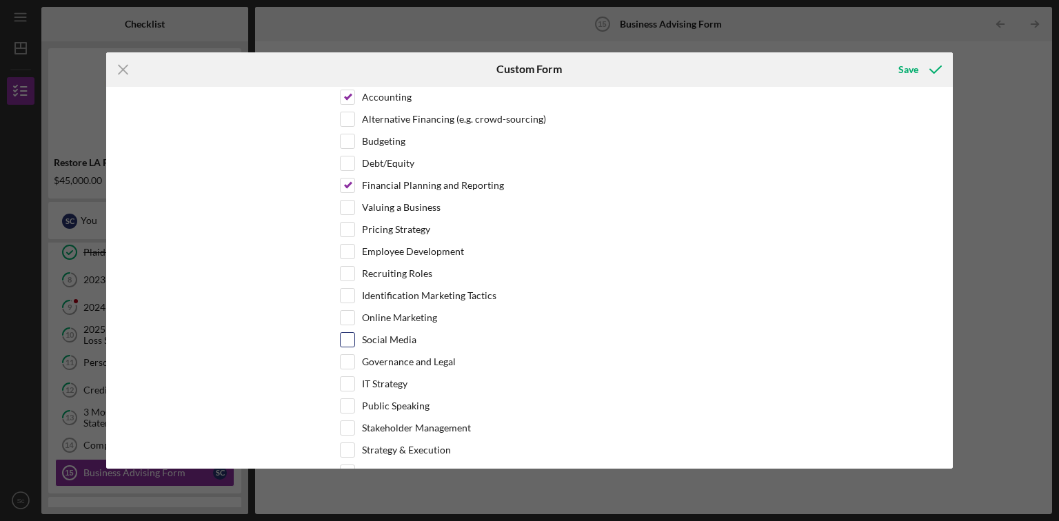
click at [348, 337] on input "Social Media" at bounding box center [348, 340] width 14 height 14
checkbox input "true"
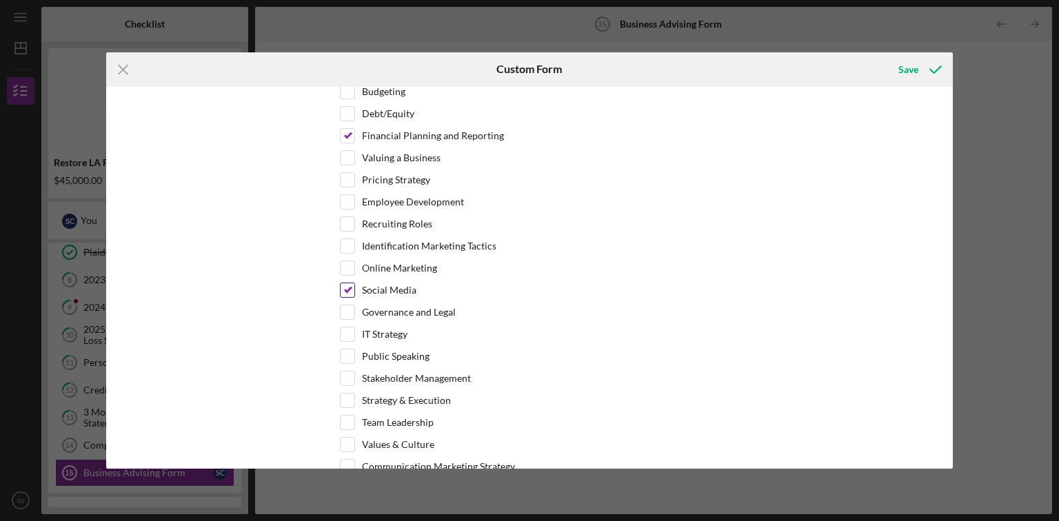
scroll to position [552, 0]
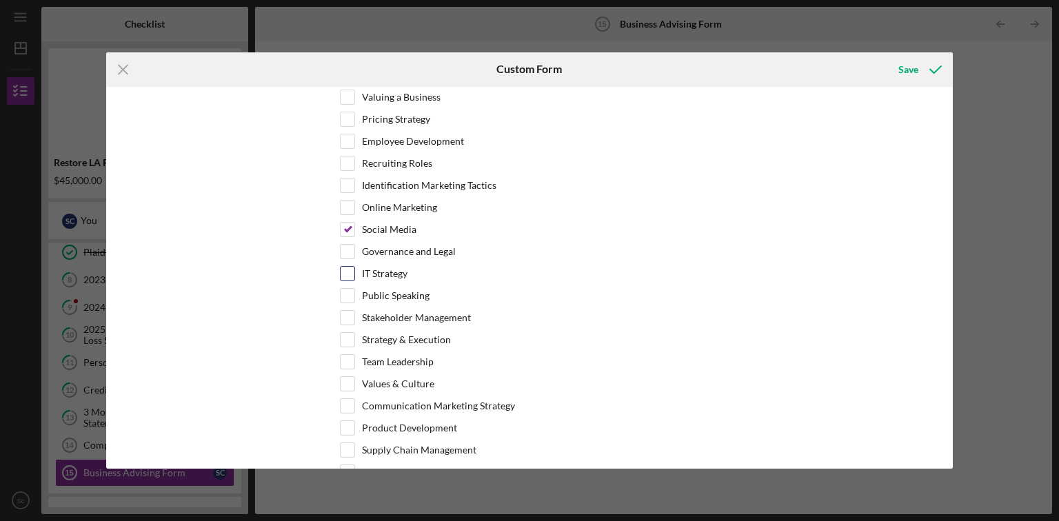
click at [350, 267] on input "IT Strategy" at bounding box center [348, 274] width 14 height 14
checkbox input "true"
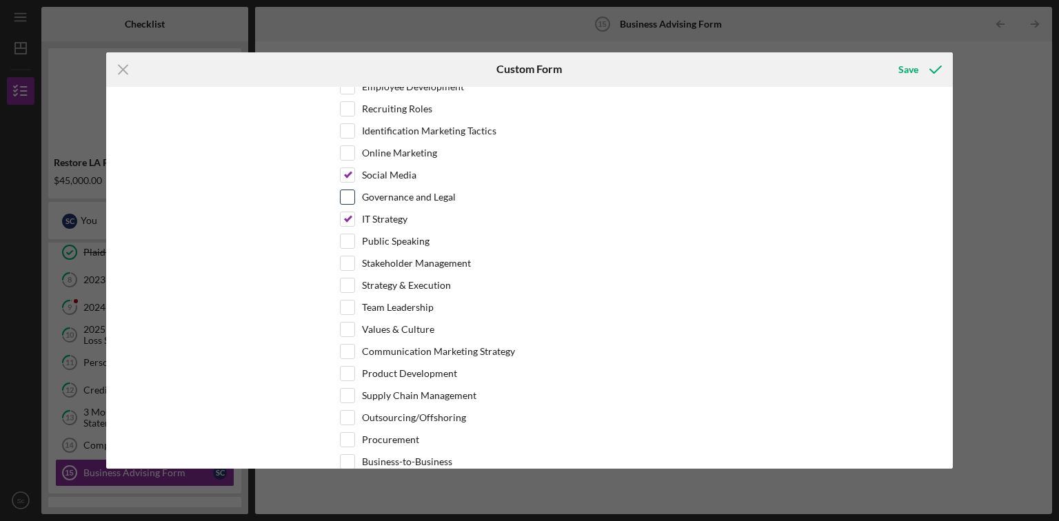
scroll to position [607, 0]
click at [346, 146] on input "Online Marketing" at bounding box center [348, 153] width 14 height 14
checkbox input "true"
click at [346, 216] on input "IT Strategy" at bounding box center [348, 219] width 14 height 14
checkbox input "false"
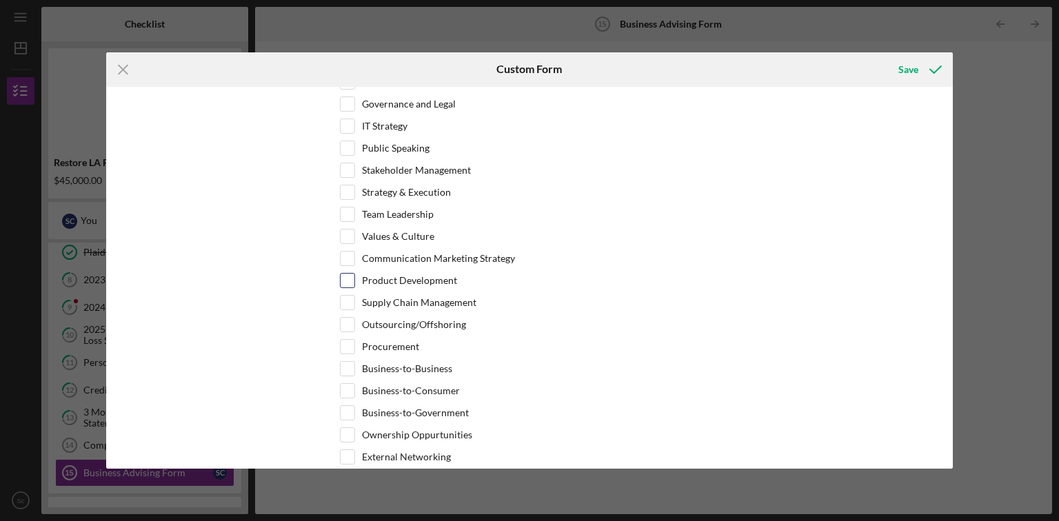
scroll to position [717, 0]
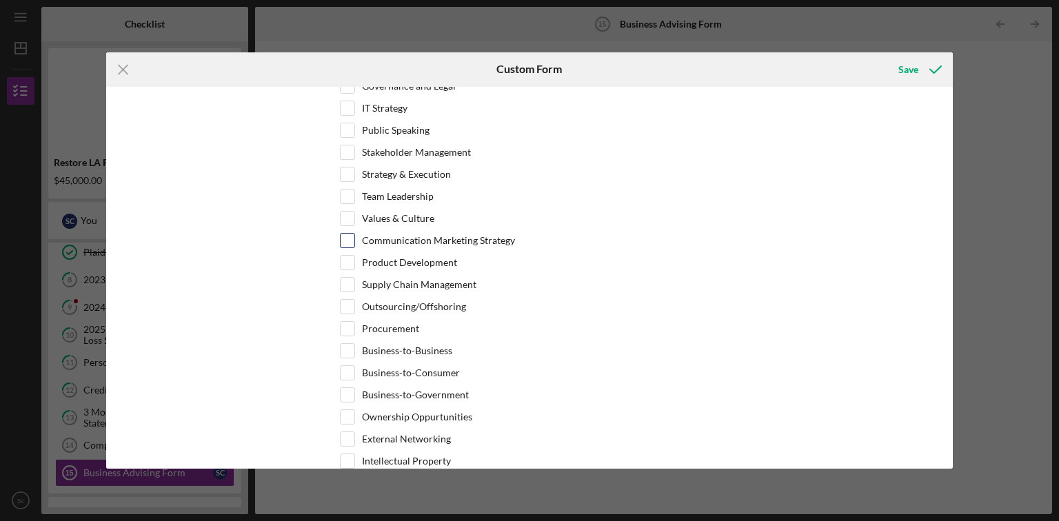
click at [350, 235] on input "Communication Marketing Strategy" at bounding box center [348, 241] width 14 height 14
checkbox input "true"
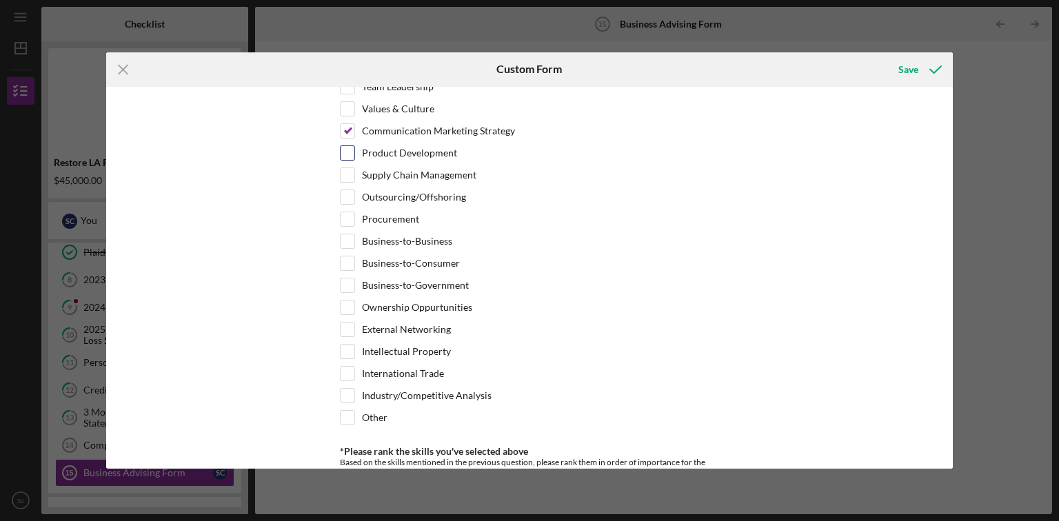
scroll to position [828, 0]
click at [347, 235] on input "Business-to-Business" at bounding box center [348, 241] width 14 height 14
checkbox input "true"
click at [347, 256] on input "Business-to-Consumer" at bounding box center [348, 263] width 14 height 14
checkbox input "true"
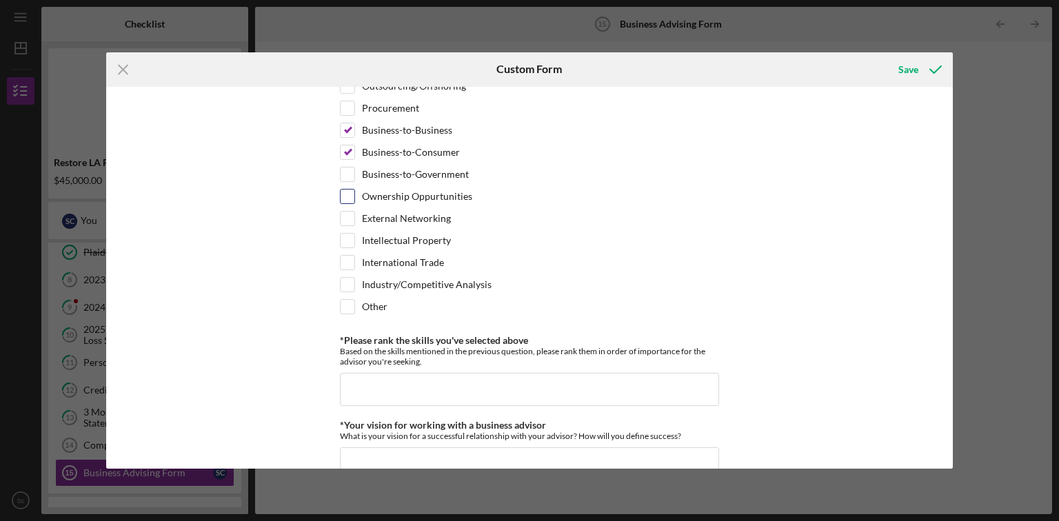
scroll to position [1104, 0]
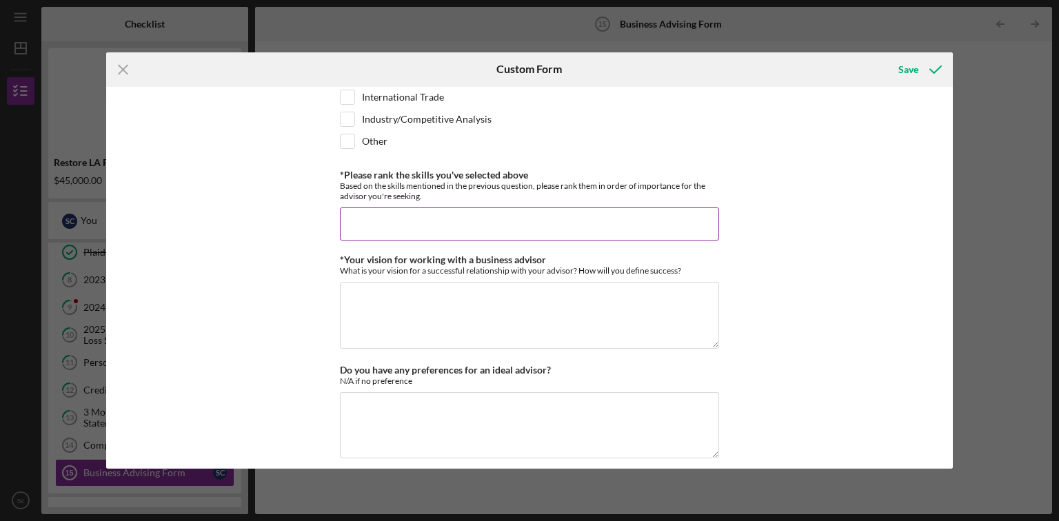
click at [433, 208] on input "*Please rank the skills you've selected above" at bounding box center [529, 224] width 379 height 33
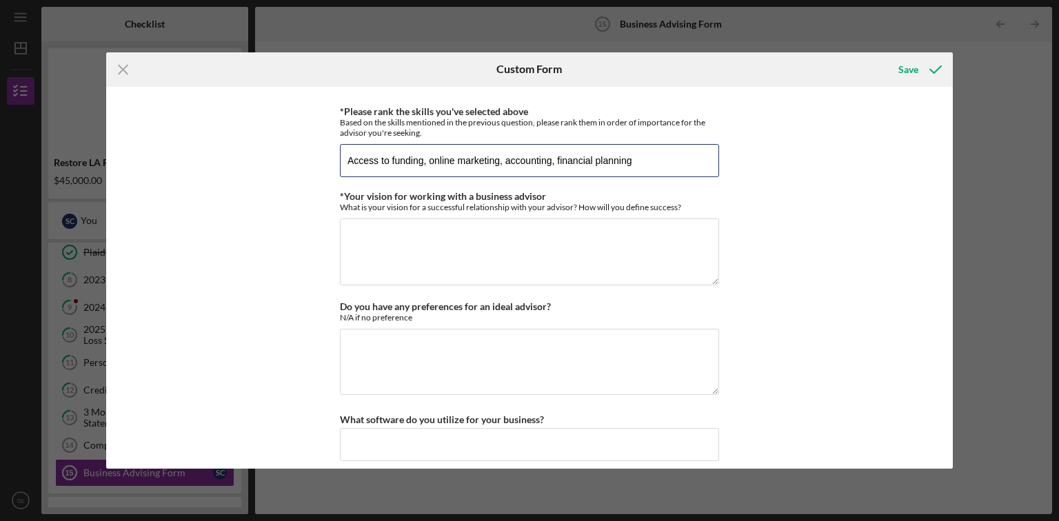
scroll to position [1188, 0]
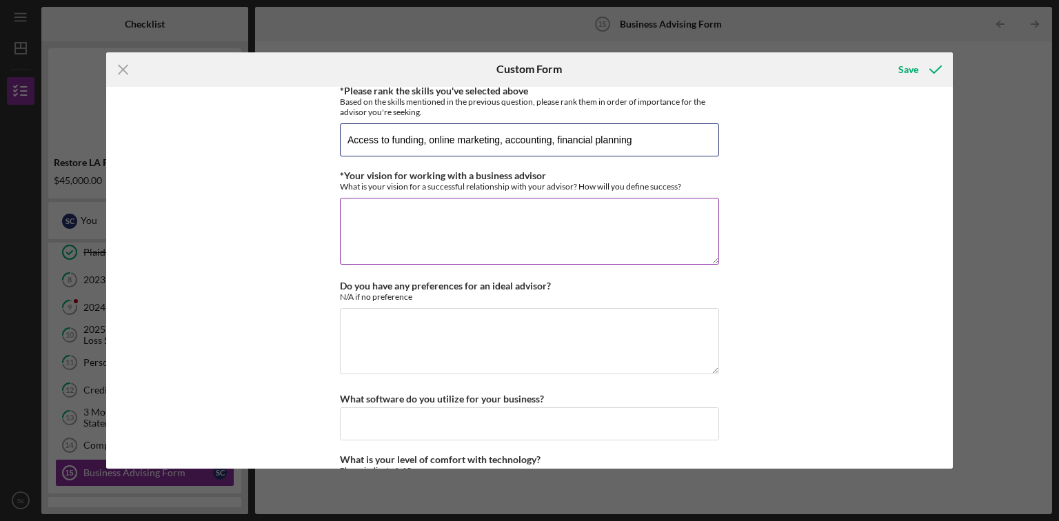
type input "Access to funding, online marketing, accounting, financial planning"
click at [405, 203] on textarea "*Your vision for working with a business advisor" at bounding box center [529, 231] width 379 height 66
type textarea "R"
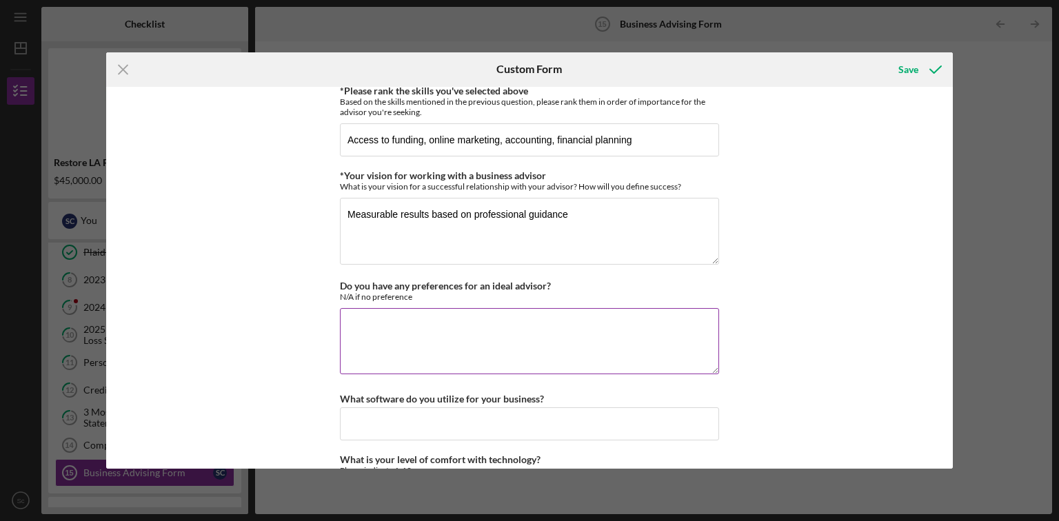
click at [446, 338] on textarea "Do you have any preferences for an ideal advisor?" at bounding box center [529, 341] width 379 height 66
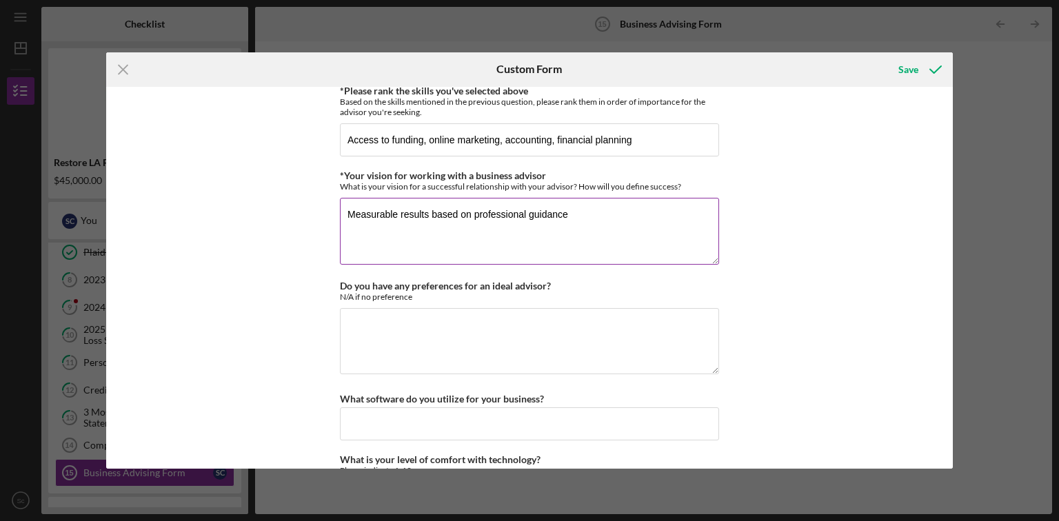
click at [601, 201] on textarea "Measurable results based on professional guidance" at bounding box center [529, 231] width 379 height 66
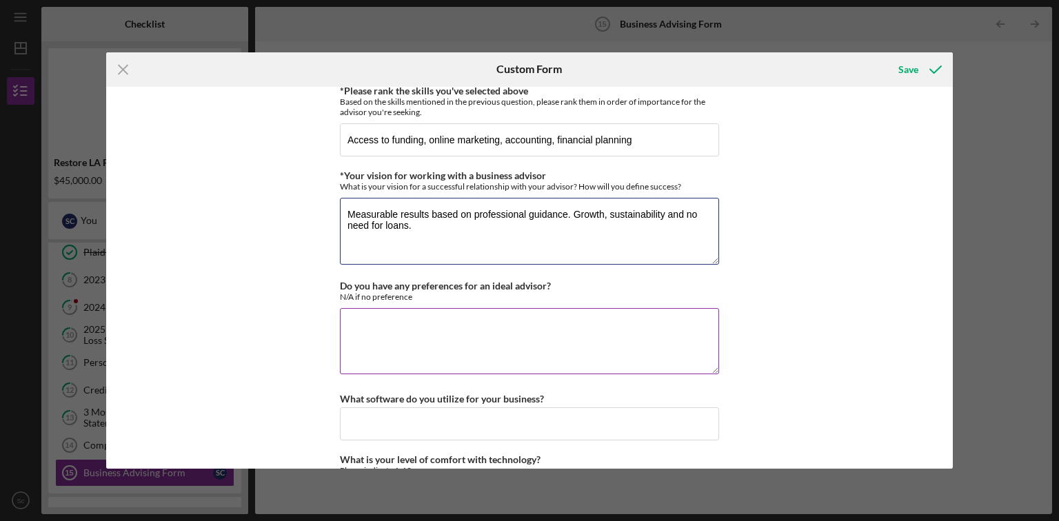
type textarea "Measurable results based on professional guidance. Growth, sustainability and n…"
click at [465, 329] on textarea "Do you have any preferences for an ideal advisor?" at bounding box center [529, 341] width 379 height 66
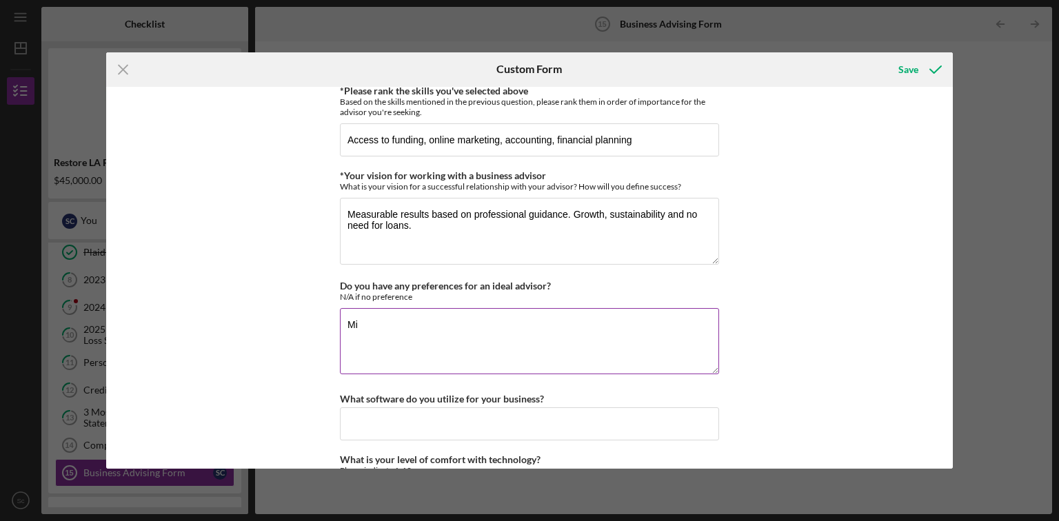
type textarea "M"
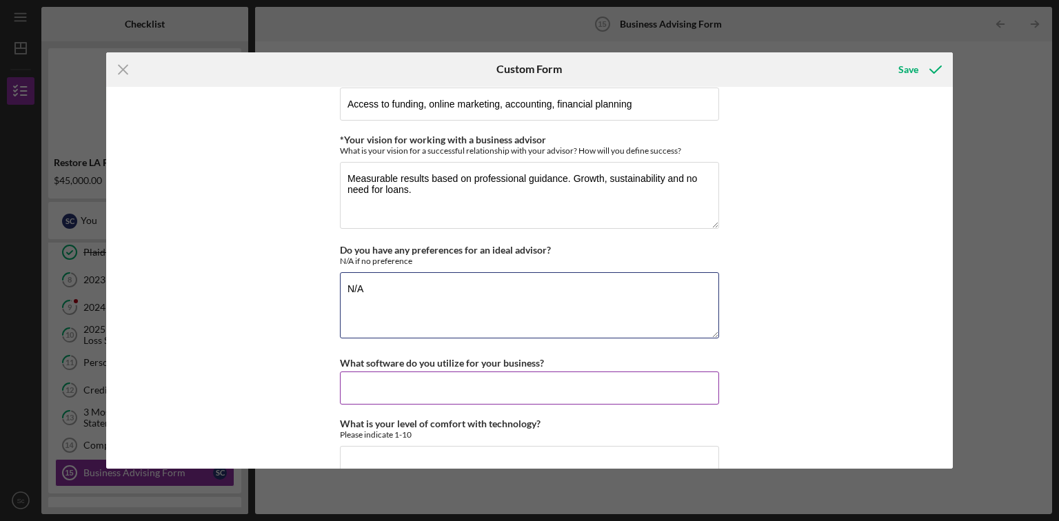
scroll to position [1243, 0]
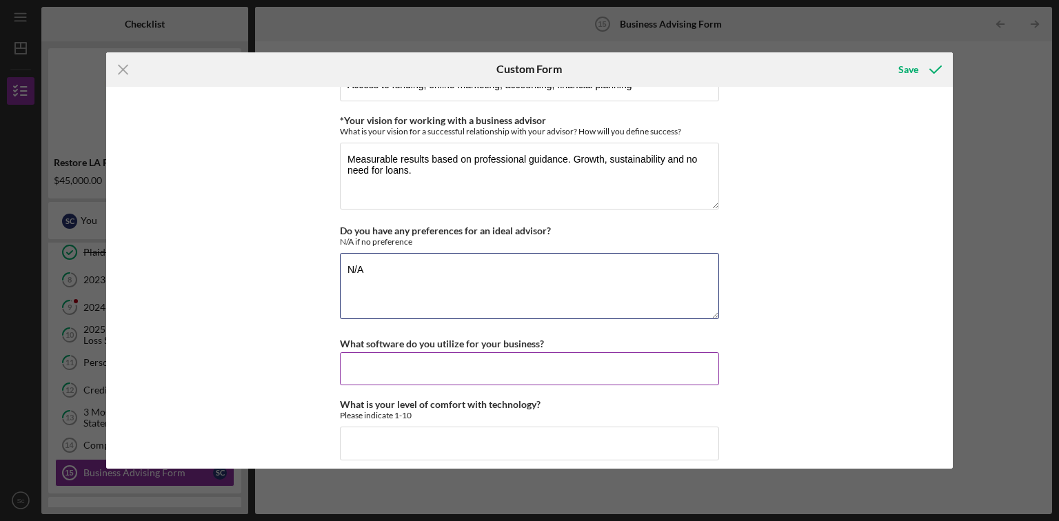
type textarea "N/A"
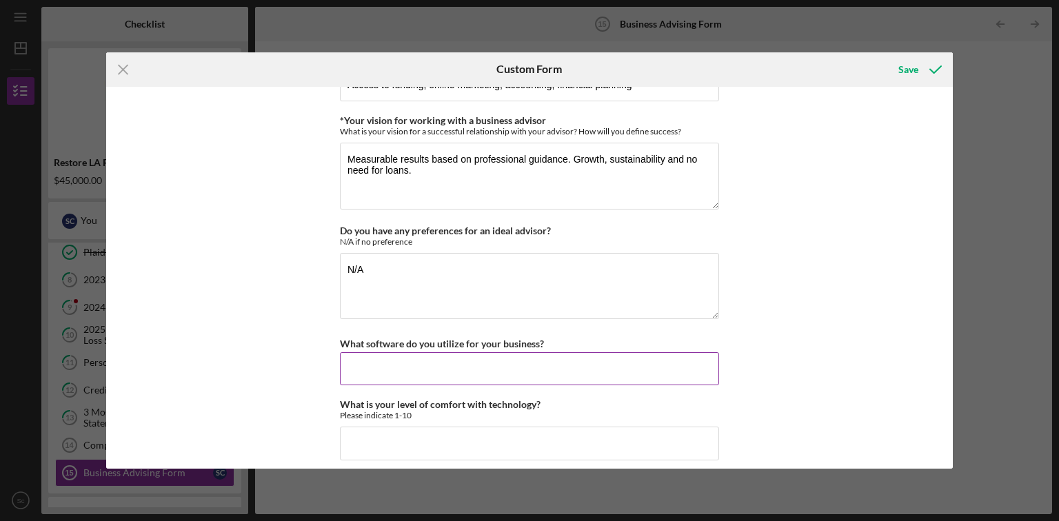
click at [450, 359] on input "What software do you utilize for your business?" at bounding box center [529, 368] width 379 height 33
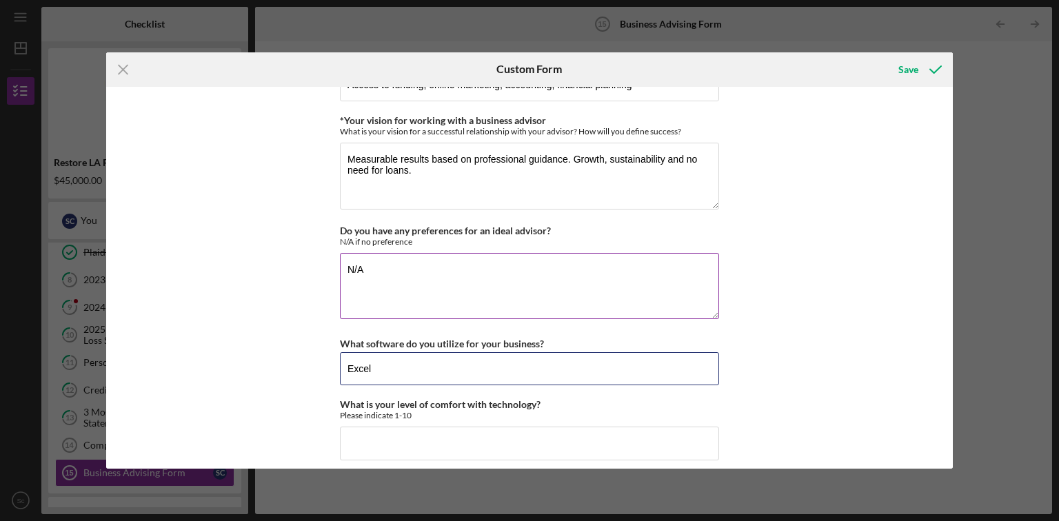
type input "Excel"
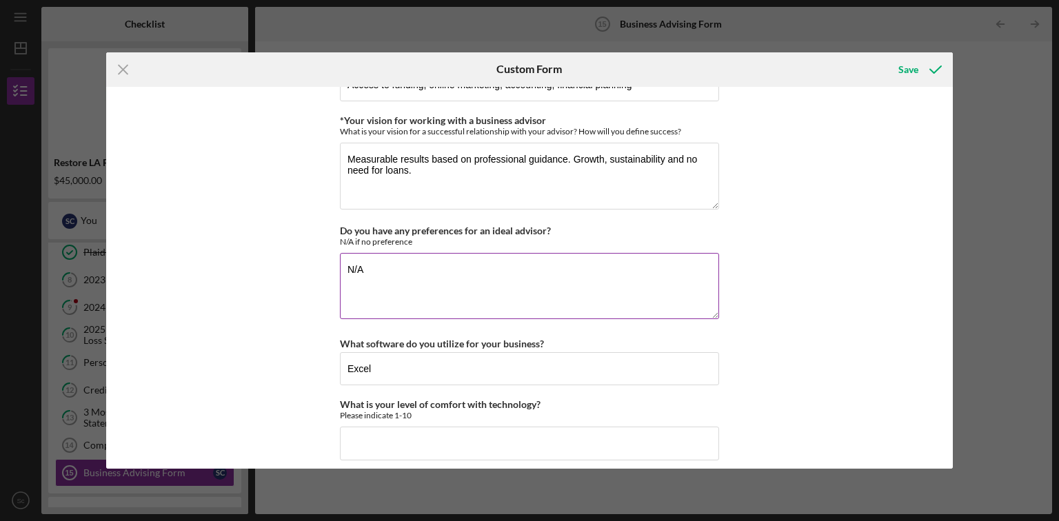
click at [360, 253] on textarea "N/A" at bounding box center [529, 286] width 379 height 66
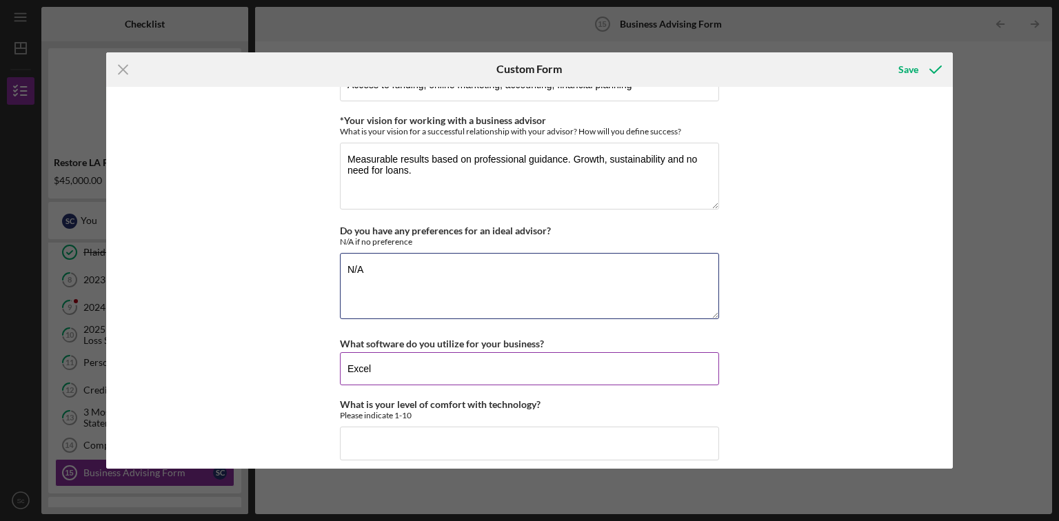
type textarea "N/A"
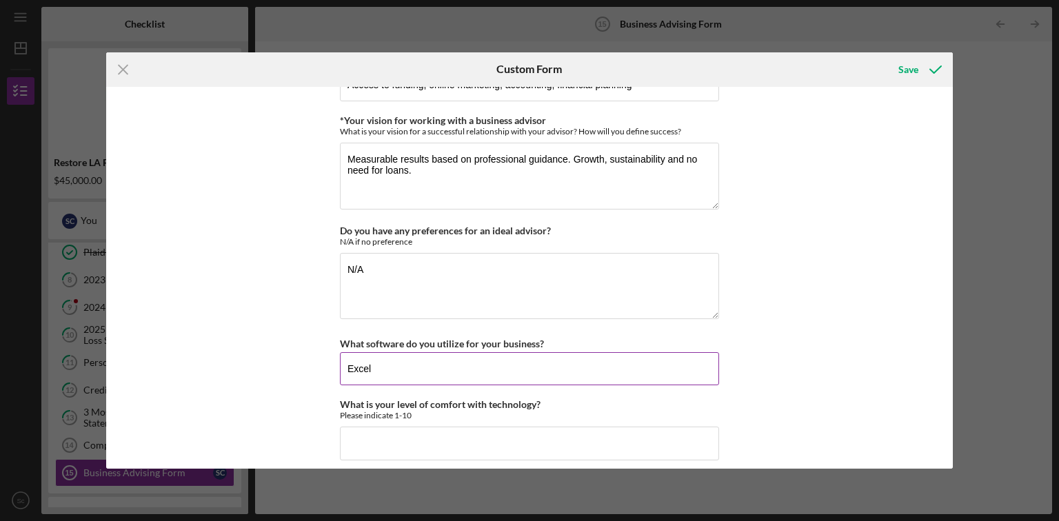
click at [439, 368] on input "Excel" at bounding box center [529, 368] width 379 height 33
type input "E"
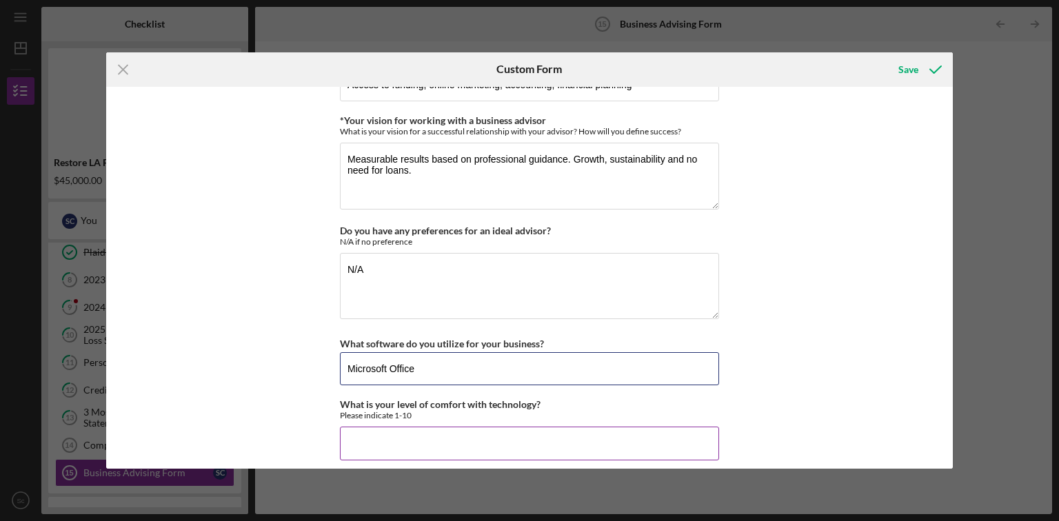
type input "Microsoft Office"
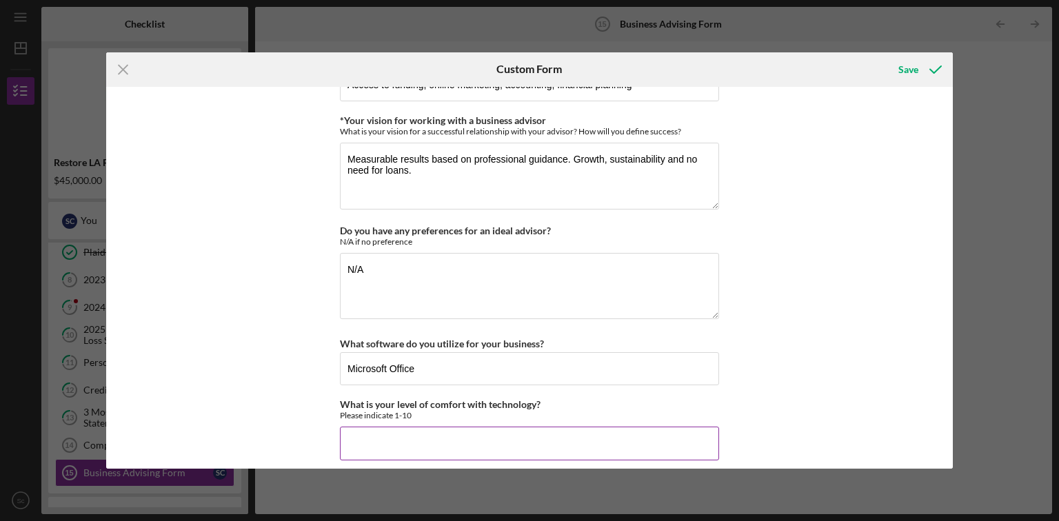
click at [458, 435] on input "What is your level of comfort with technology?" at bounding box center [529, 443] width 379 height 33
type input "4"
type input "6"
type input "5"
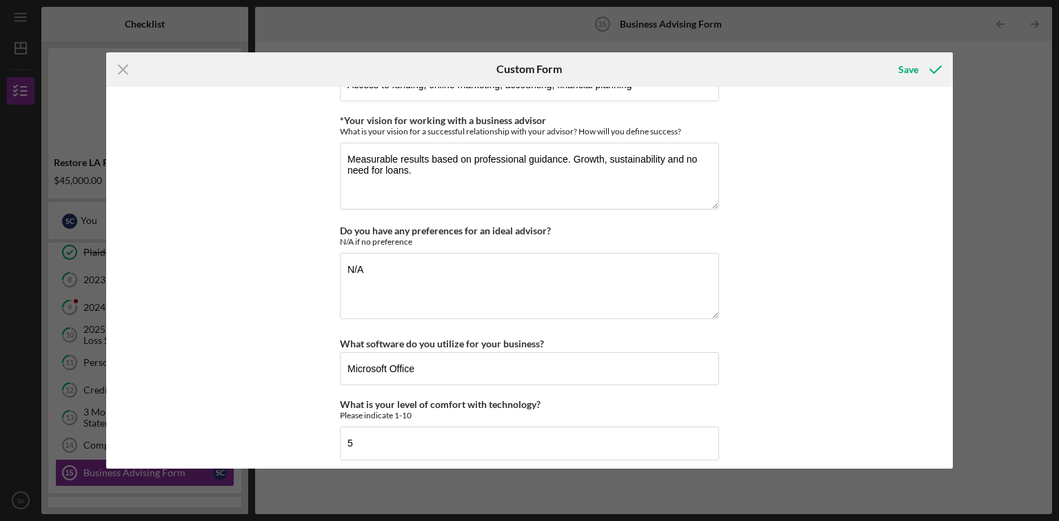
click at [859, 340] on div "*Desired structure for your Business Advising needs Please select one option Pr…" at bounding box center [530, 278] width 848 height 383
click at [910, 68] on div "Save" at bounding box center [909, 70] width 20 height 28
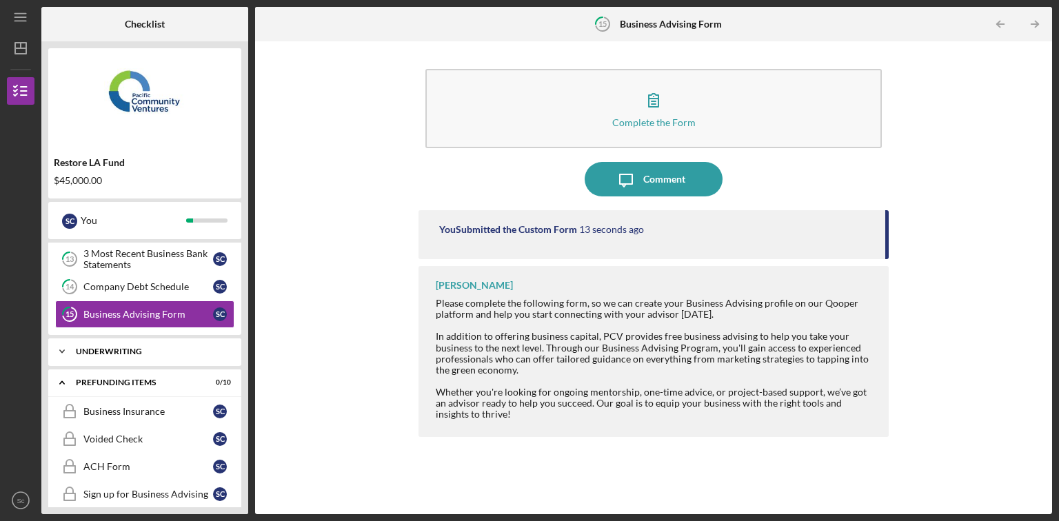
scroll to position [540, 0]
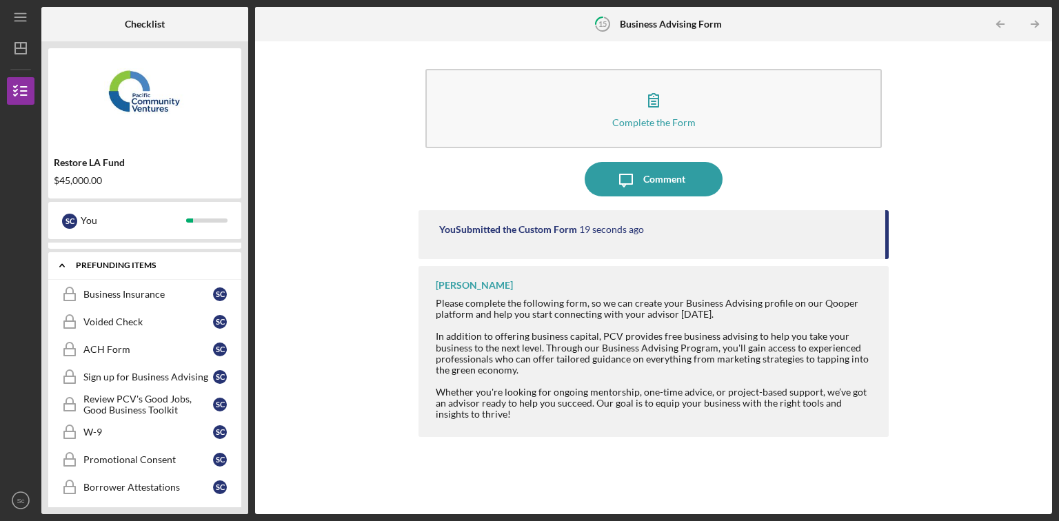
click at [63, 259] on icon "Icon/Expander" at bounding box center [62, 266] width 28 height 28
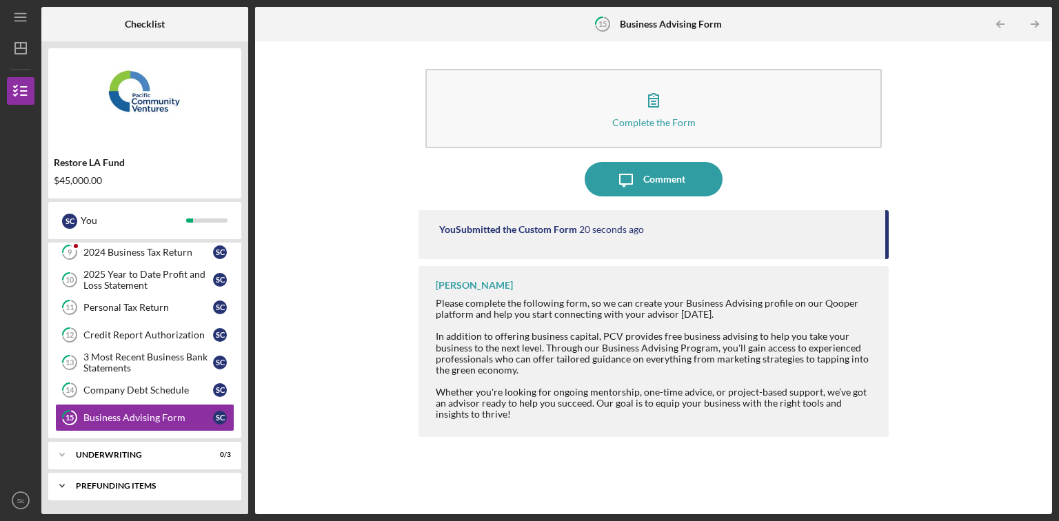
scroll to position [315, 0]
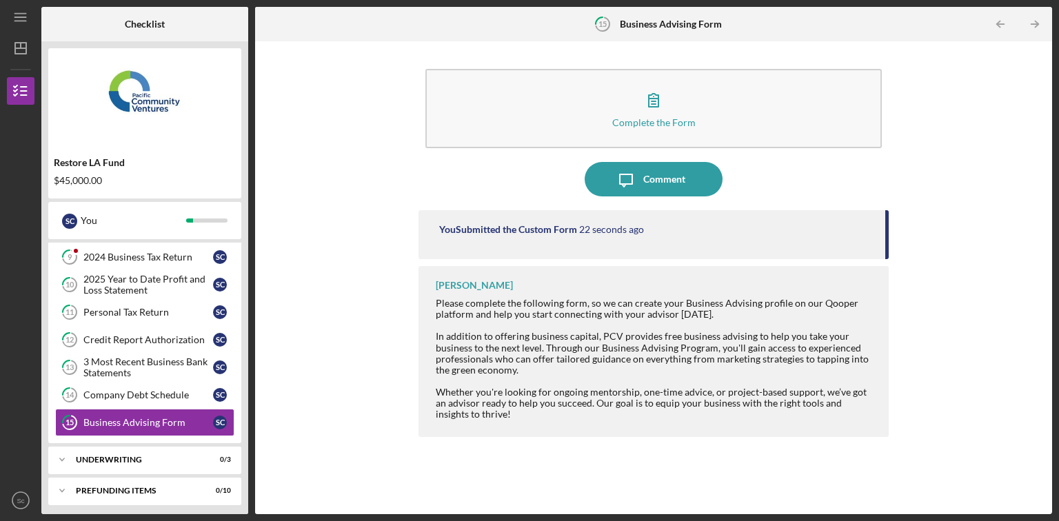
click at [310, 348] on div "Complete the Form Form Icon/Message Comment You Submitted the Custom Form 22 se…" at bounding box center [654, 277] width 784 height 459
click at [20, 14] on icon "Icon/Menu" at bounding box center [21, 17] width 31 height 31
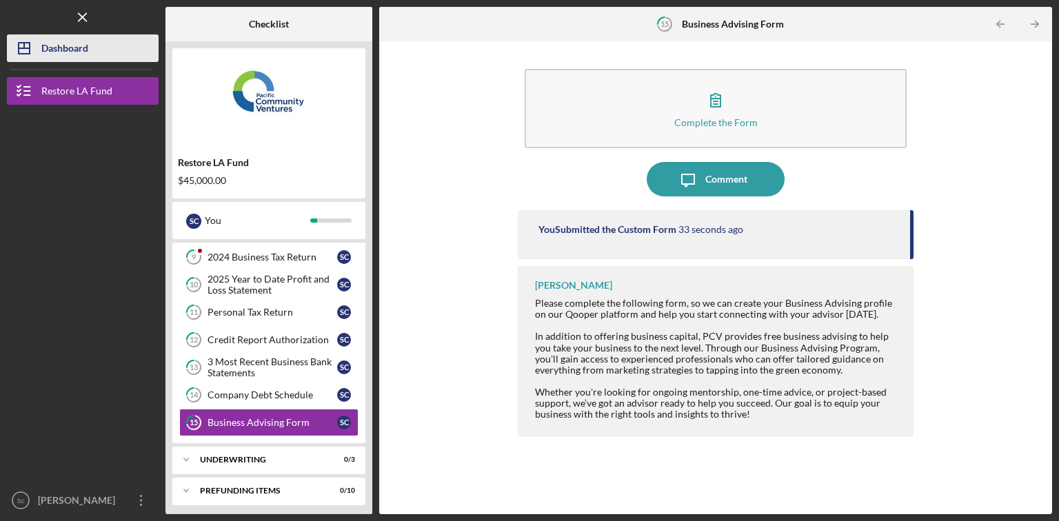
click at [77, 48] on div "Dashboard" at bounding box center [64, 49] width 47 height 31
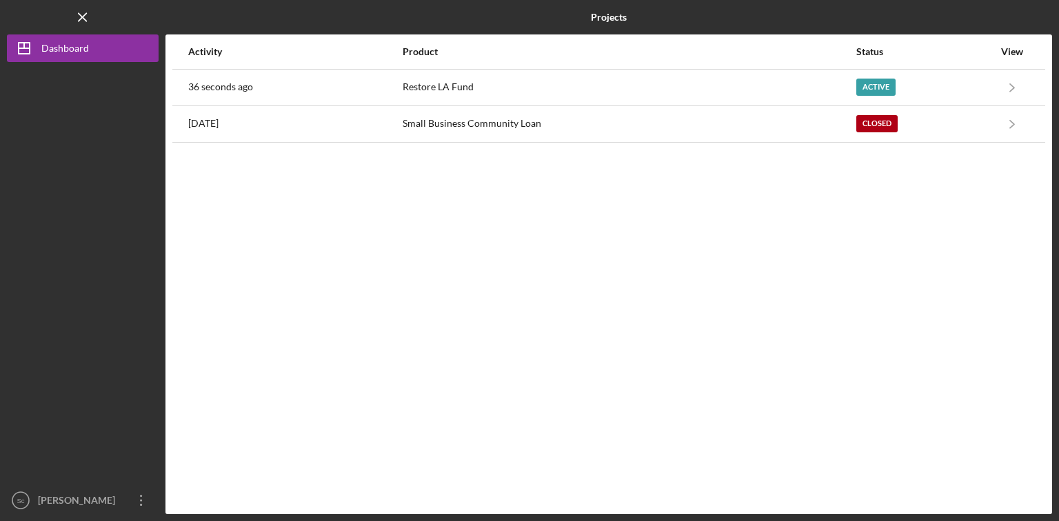
click at [614, 212] on div "Activity Product Status View 36 seconds ago Restore LA Fund Active Icon/Navigat…" at bounding box center [609, 274] width 887 height 480
click at [83, 12] on icon "Icon/Menu Close" at bounding box center [83, 17] width 31 height 31
